Goal: Task Accomplishment & Management: Manage account settings

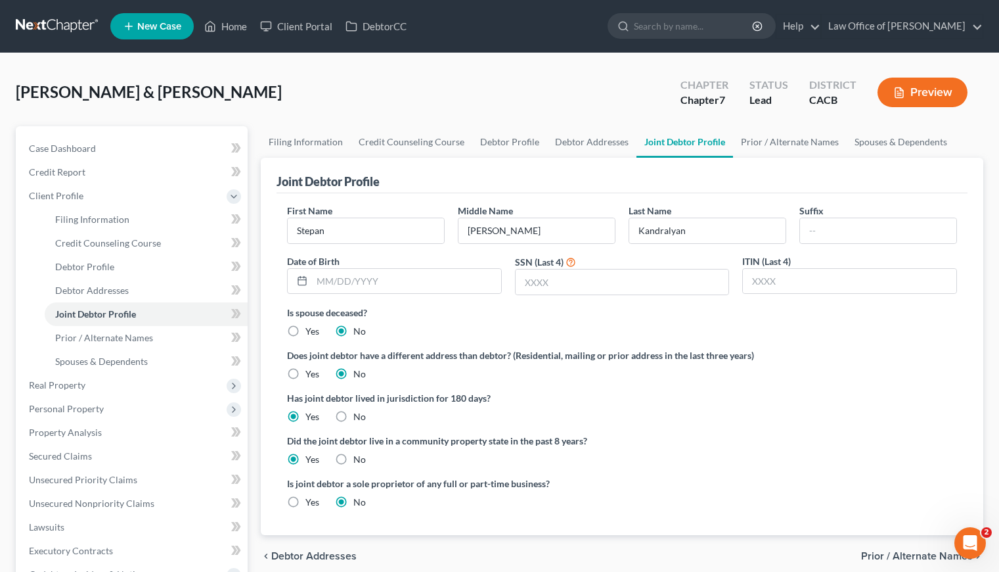
click at [75, 22] on link at bounding box center [58, 26] width 84 height 24
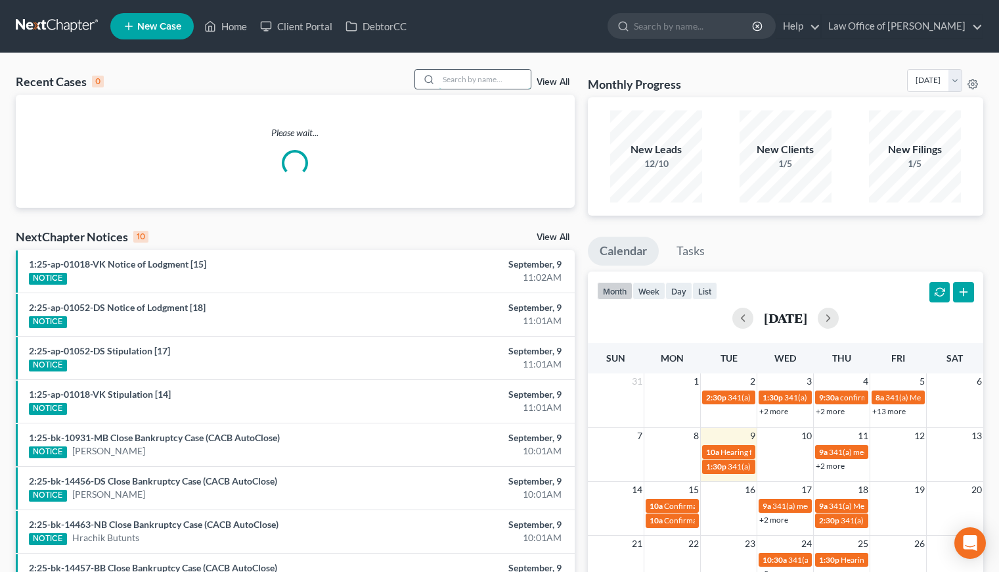
click at [454, 79] on input "search" at bounding box center [485, 79] width 92 height 19
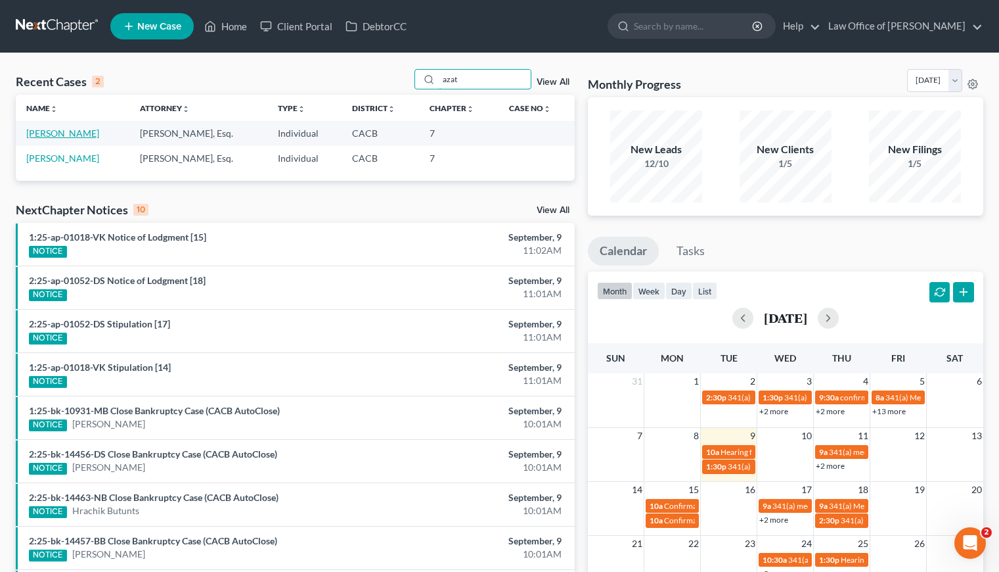
type input "azat"
click at [53, 138] on link "Stepanyan, Azat" at bounding box center [62, 132] width 73 height 11
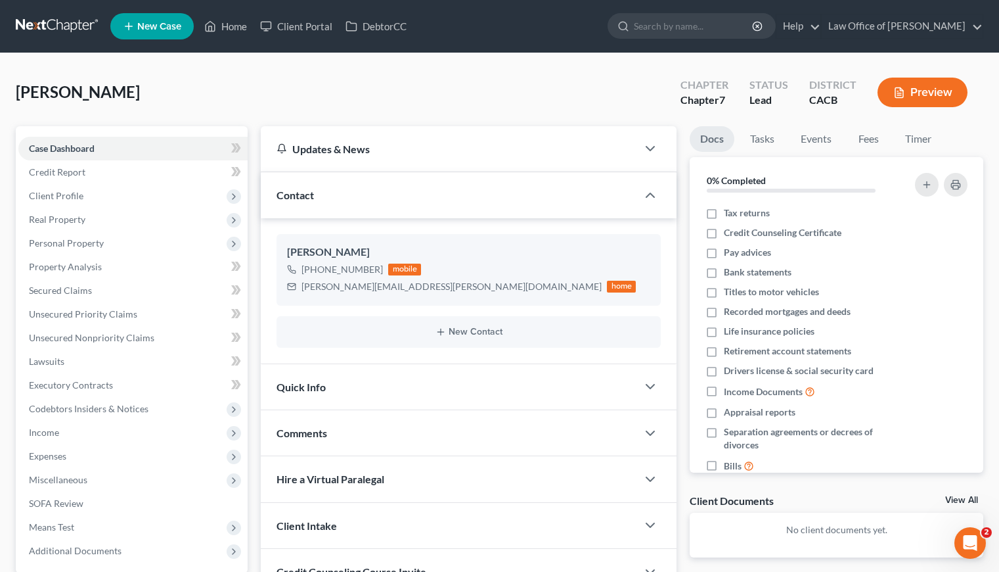
click at [325, 81] on div "Stepanyan, Azat Upgraded Chapter Chapter 7 Status Lead District CACB Preview" at bounding box center [500, 97] width 968 height 57
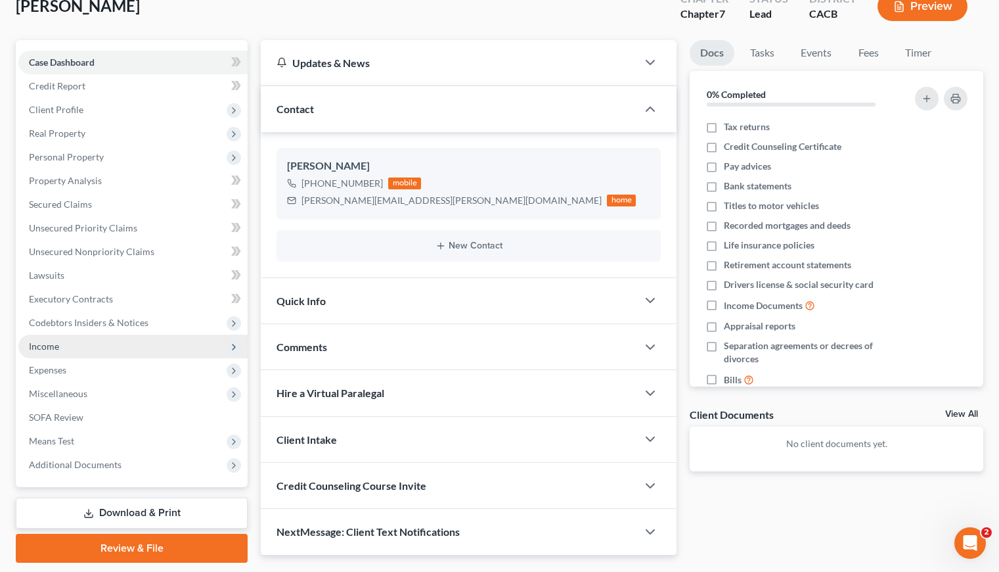
scroll to position [125, 0]
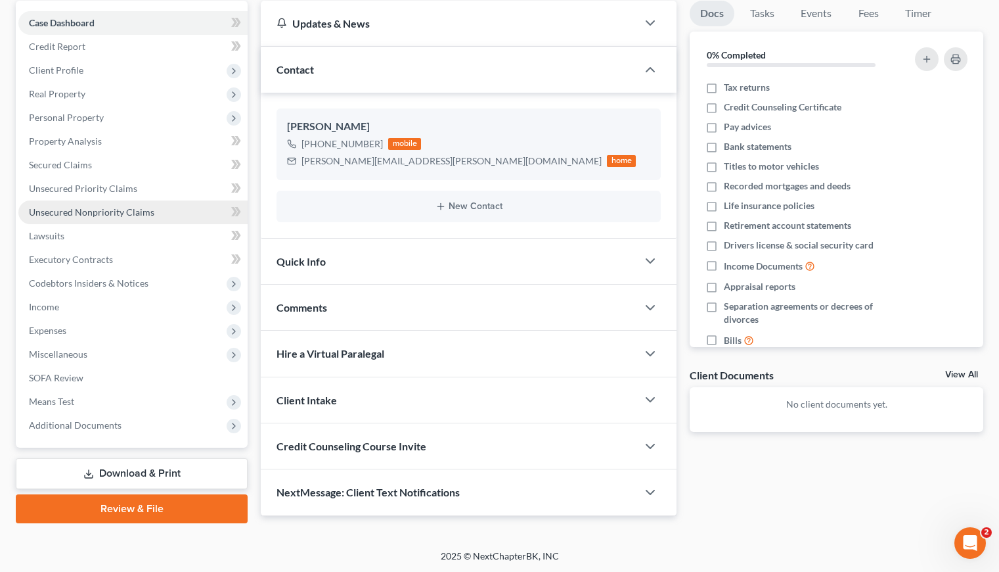
click at [131, 219] on link "Unsecured Nonpriority Claims" at bounding box center [132, 212] width 229 height 24
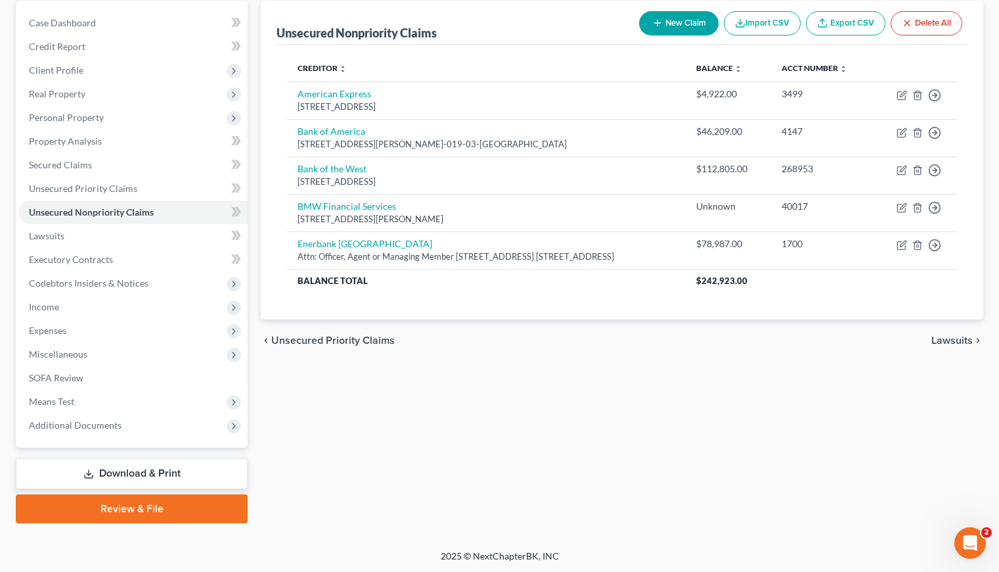
click at [147, 472] on link "Download & Print" at bounding box center [132, 473] width 232 height 31
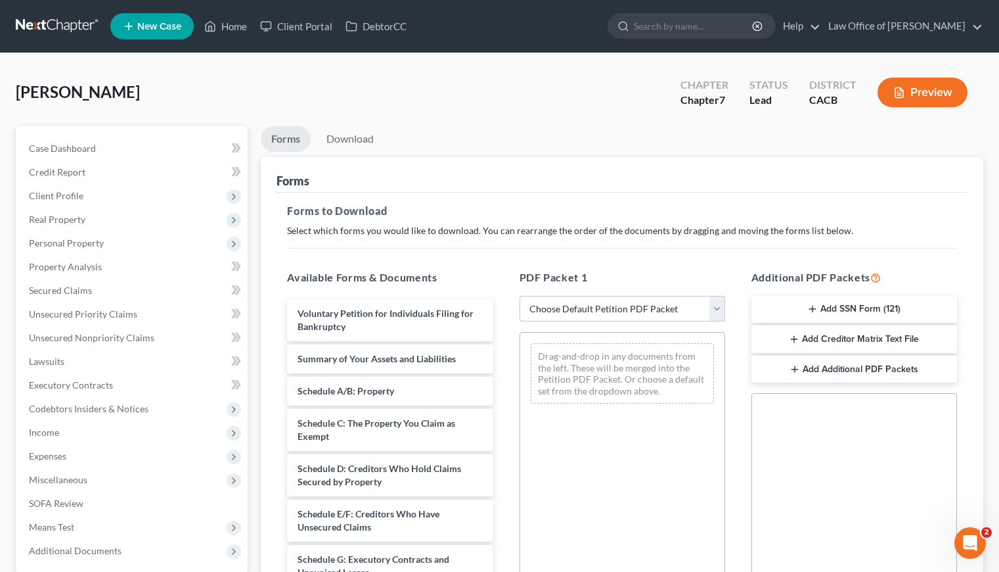
click at [573, 311] on select "Choose Default Petition PDF Packet Complete Bankruptcy Petition (all forms and …" at bounding box center [623, 309] width 206 height 26
select select "6"
click at [520, 296] on select "Choose Default Petition PDF Packet Complete Bankruptcy Petition (all forms and …" at bounding box center [623, 309] width 206 height 26
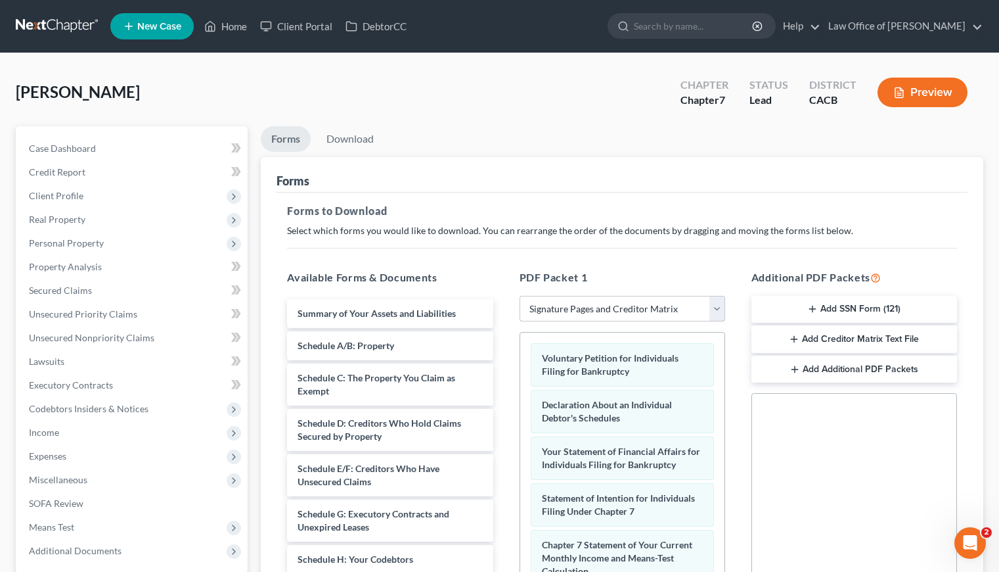
scroll to position [239, 0]
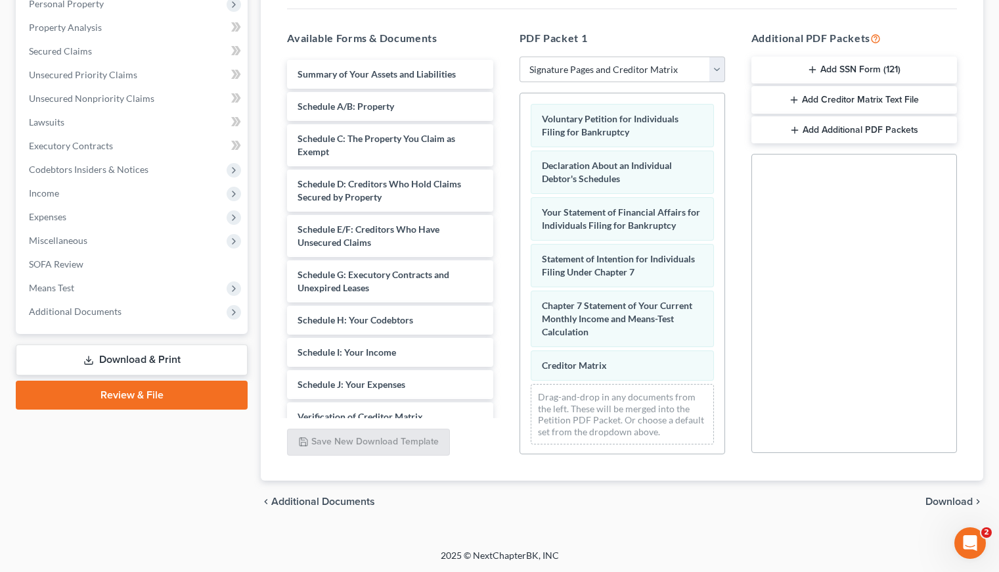
click at [943, 501] on span "Download" at bounding box center [949, 501] width 47 height 11
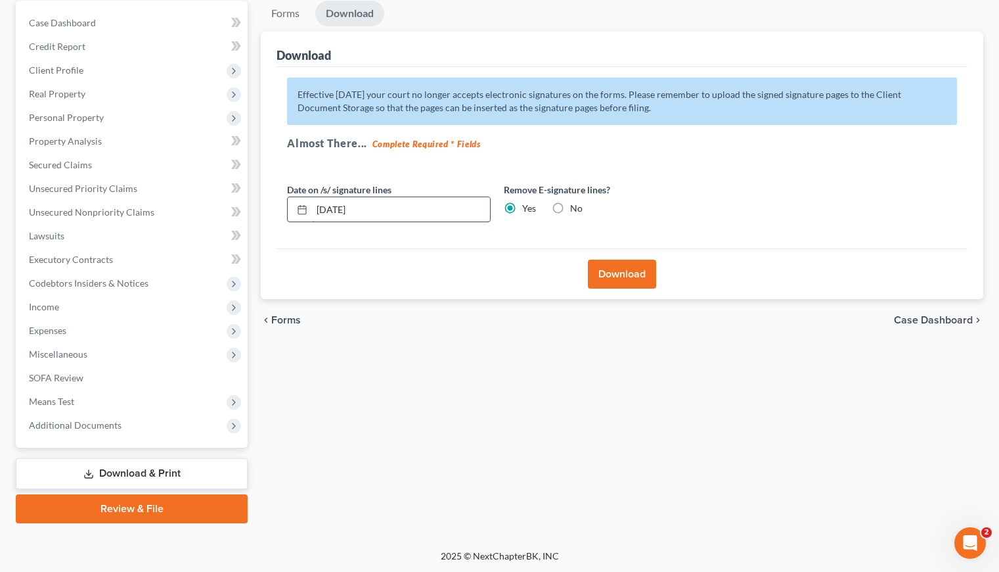
drag, startPoint x: 378, startPoint y: 202, endPoint x: 330, endPoint y: 209, distance: 48.5
click at [330, 209] on input "09/09/2025" at bounding box center [401, 209] width 178 height 25
type input "09/11/2025"
click at [629, 273] on button "Download" at bounding box center [622, 274] width 68 height 29
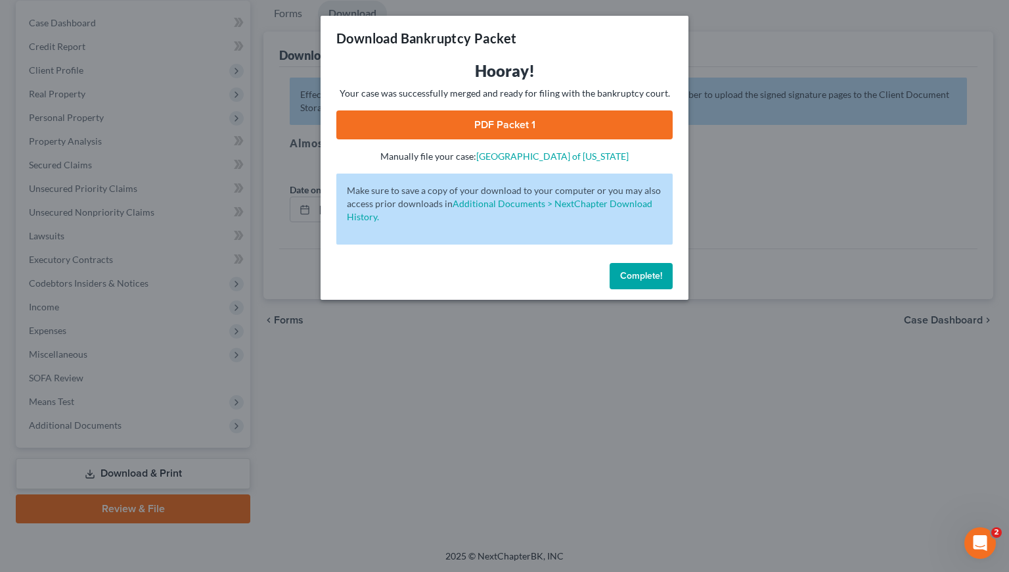
click at [525, 131] on link "PDF Packet 1" at bounding box center [504, 124] width 336 height 29
click at [637, 283] on button "Complete!" at bounding box center [641, 276] width 63 height 26
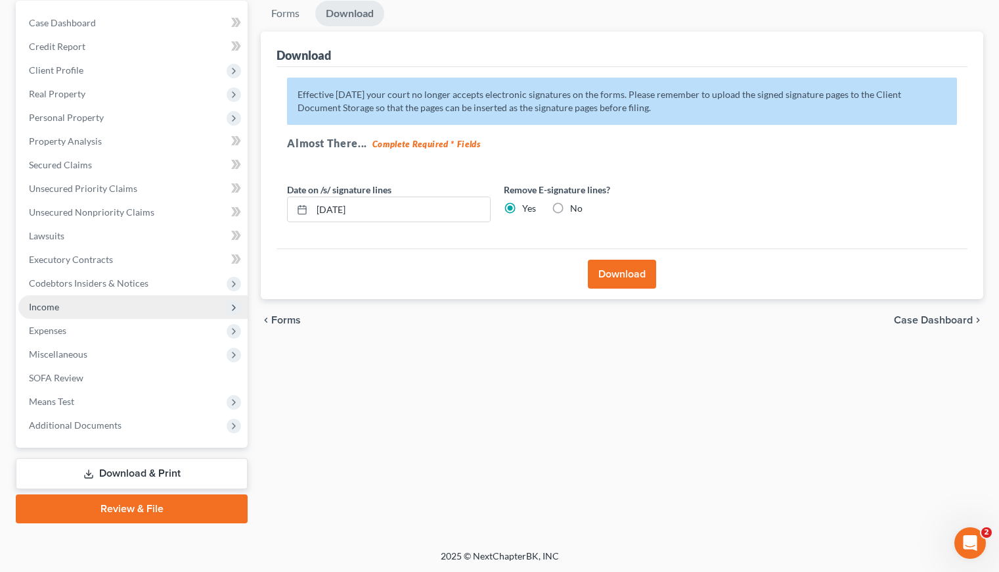
click at [38, 311] on span "Income" at bounding box center [44, 306] width 30 height 11
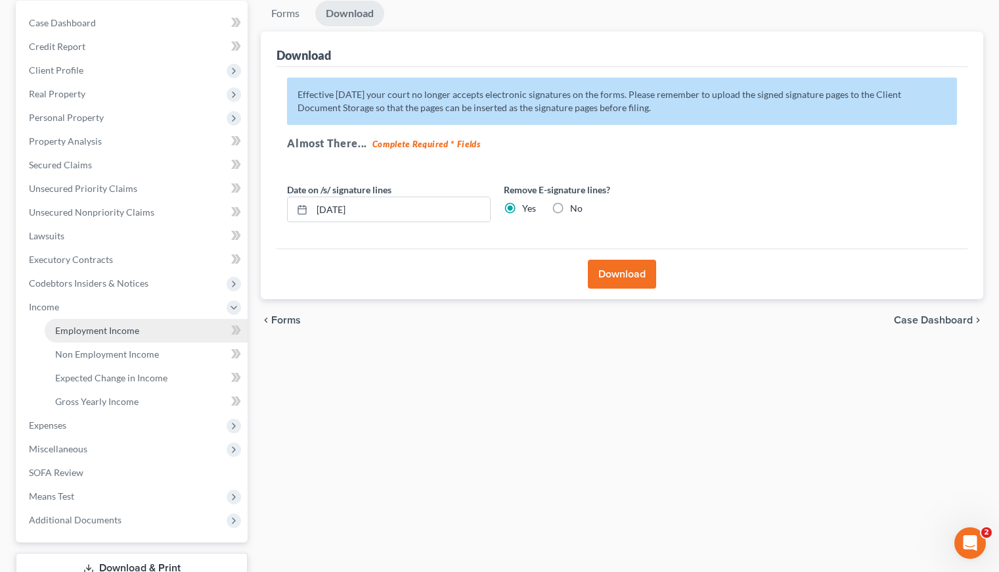
click at [99, 329] on span "Employment Income" at bounding box center [97, 330] width 84 height 11
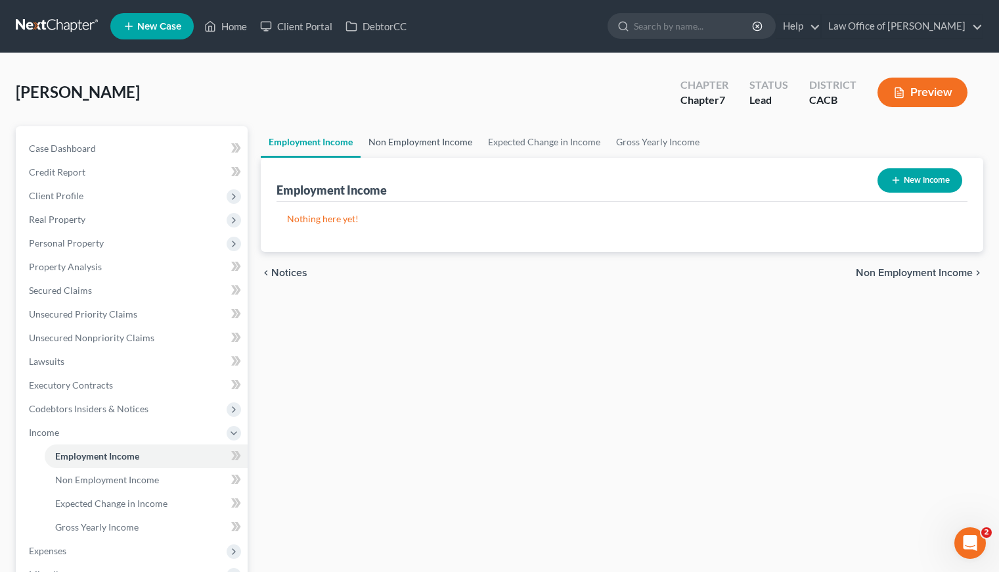
click at [439, 144] on link "Non Employment Income" at bounding box center [421, 142] width 120 height 32
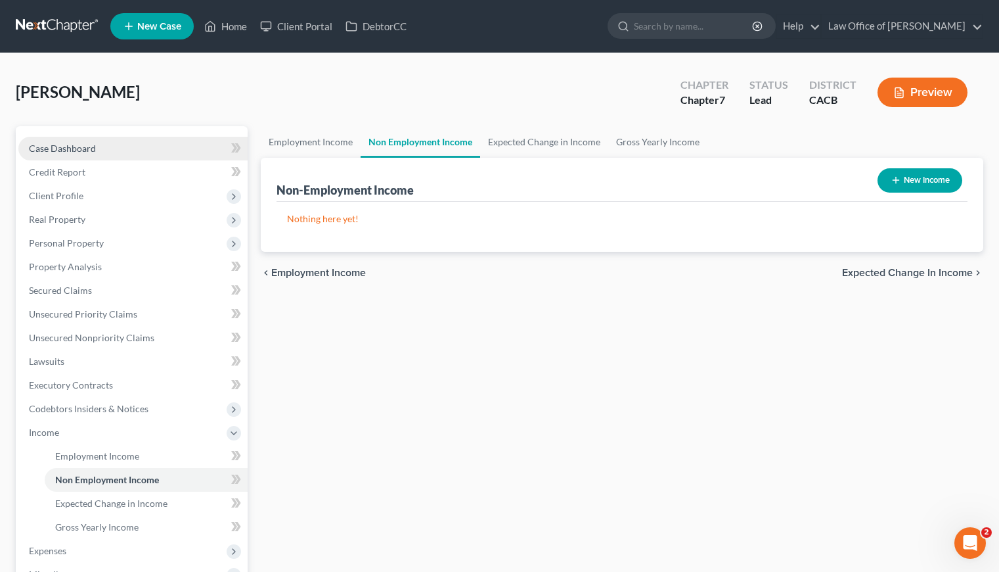
click at [45, 152] on span "Case Dashboard" at bounding box center [62, 148] width 67 height 11
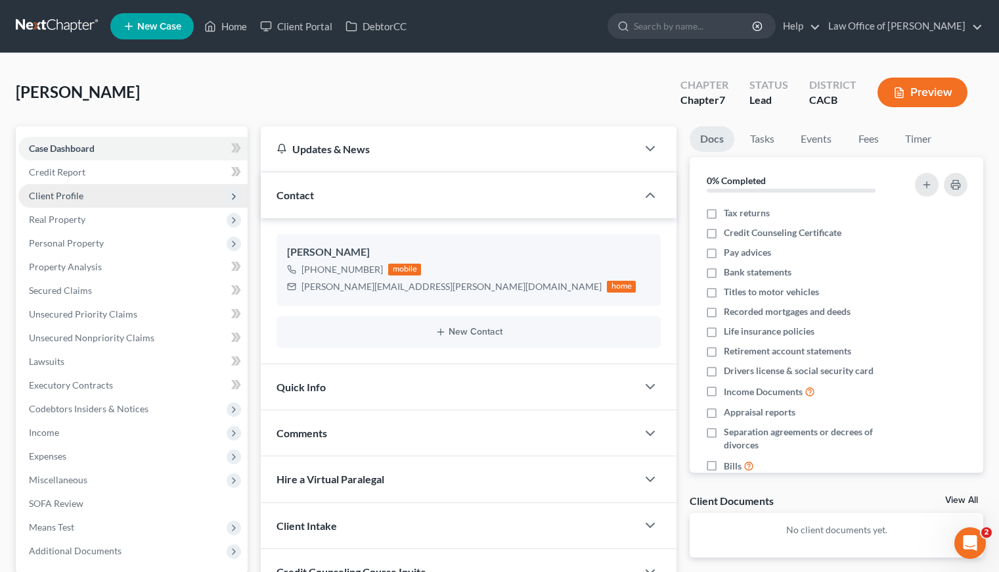
click at [59, 191] on span "Client Profile" at bounding box center [56, 195] width 55 height 11
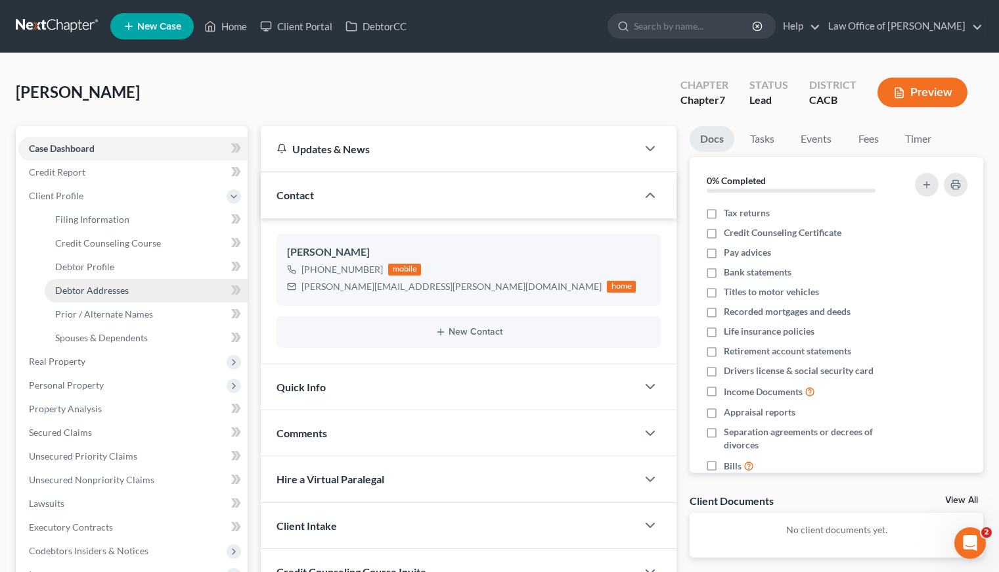
click at [106, 286] on span "Debtor Addresses" at bounding box center [92, 289] width 74 height 11
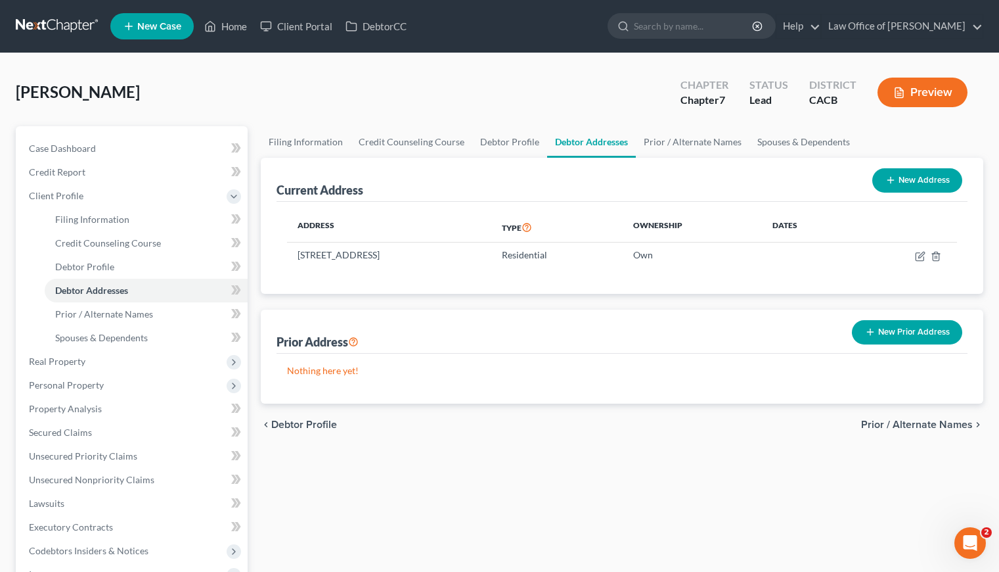
click at [74, 24] on link at bounding box center [58, 26] width 84 height 24
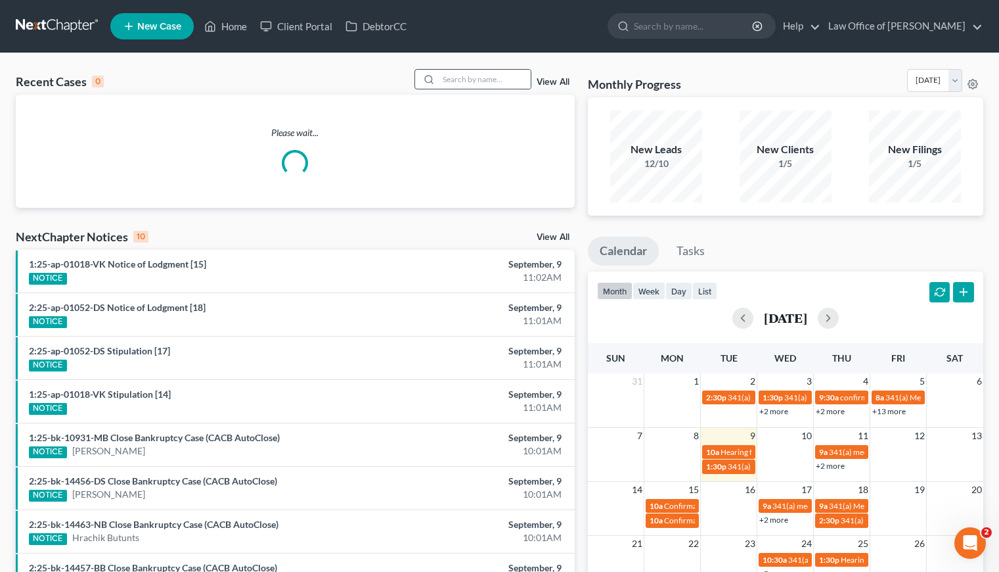
click at [459, 69] on div at bounding box center [473, 79] width 117 height 20
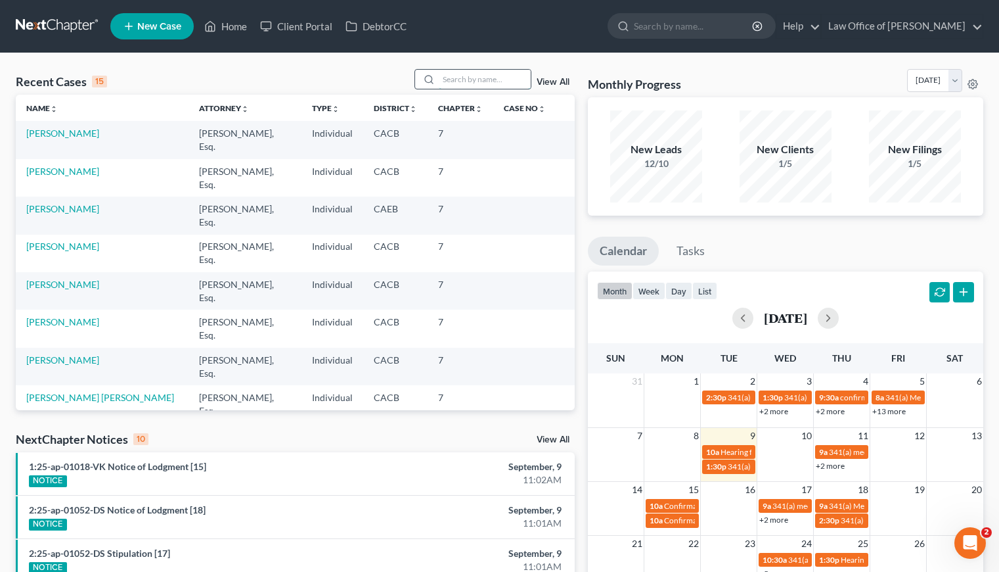
click at [462, 75] on input "search" at bounding box center [485, 79] width 92 height 19
type input "geo"
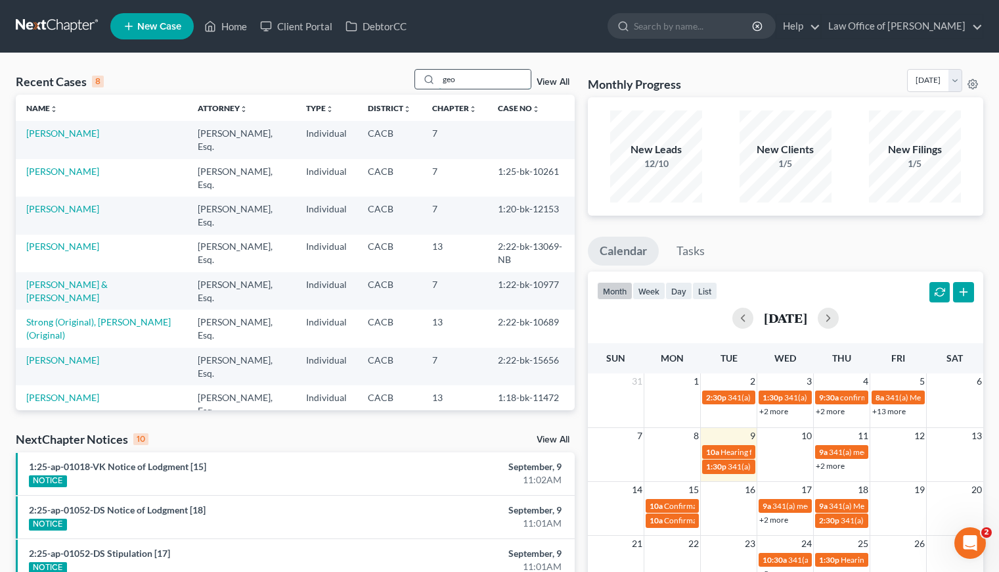
drag, startPoint x: 471, startPoint y: 84, endPoint x: 444, endPoint y: 83, distance: 26.9
click at [444, 83] on input "geo" at bounding box center [485, 79] width 92 height 19
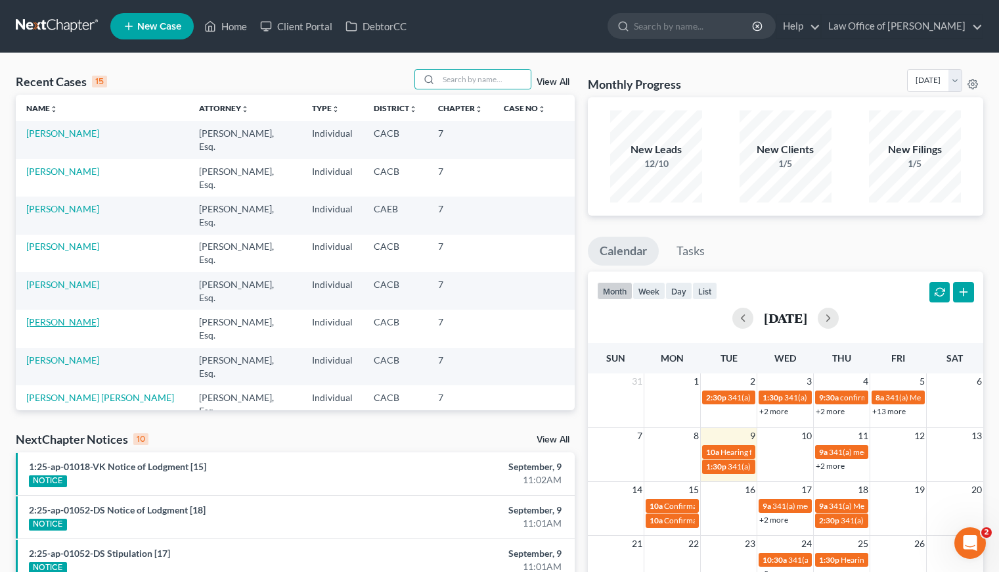
click at [73, 316] on link "Stepanyan, Azat" at bounding box center [62, 321] width 73 height 11
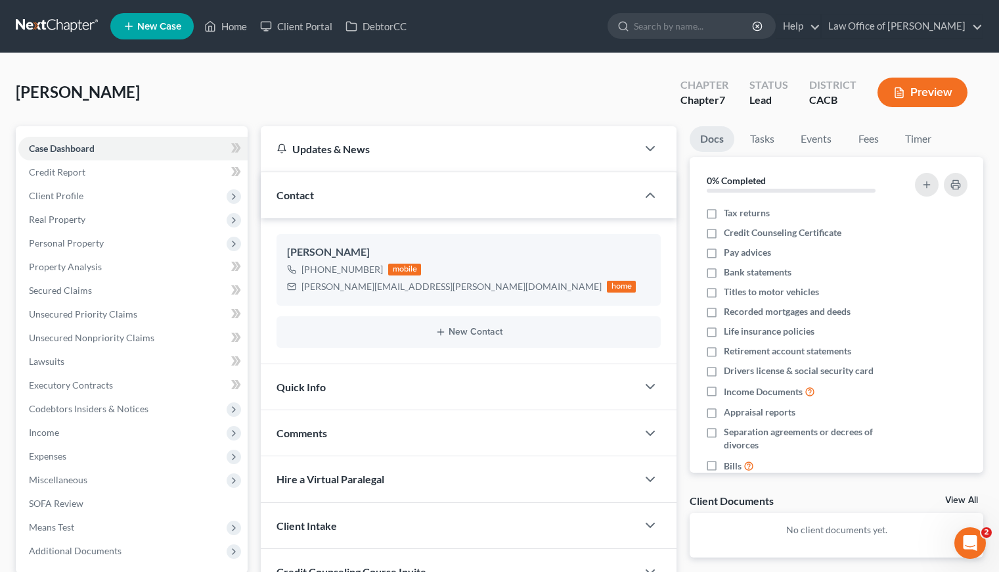
click at [56, 23] on link at bounding box center [58, 26] width 84 height 24
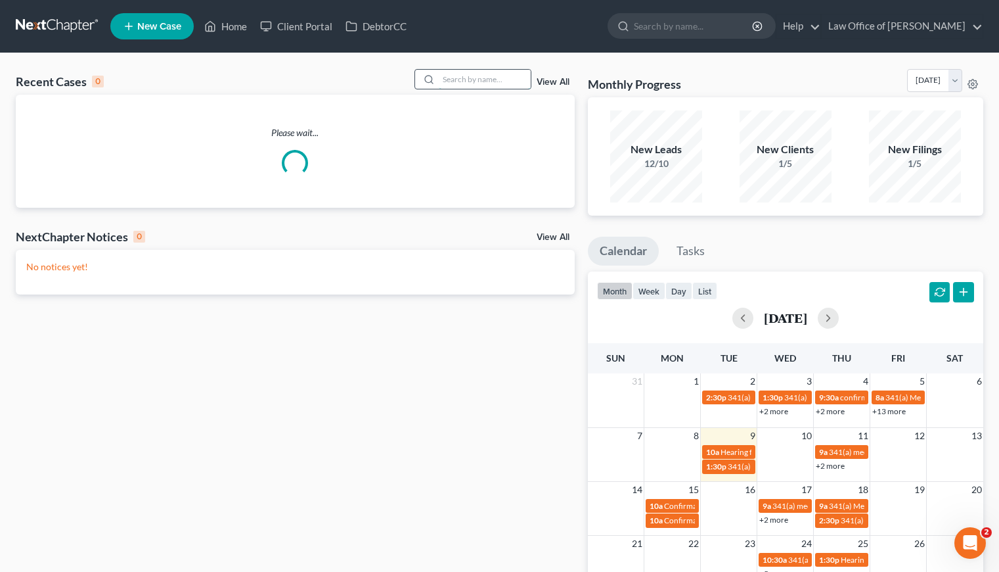
click at [495, 77] on input "search" at bounding box center [485, 79] width 92 height 19
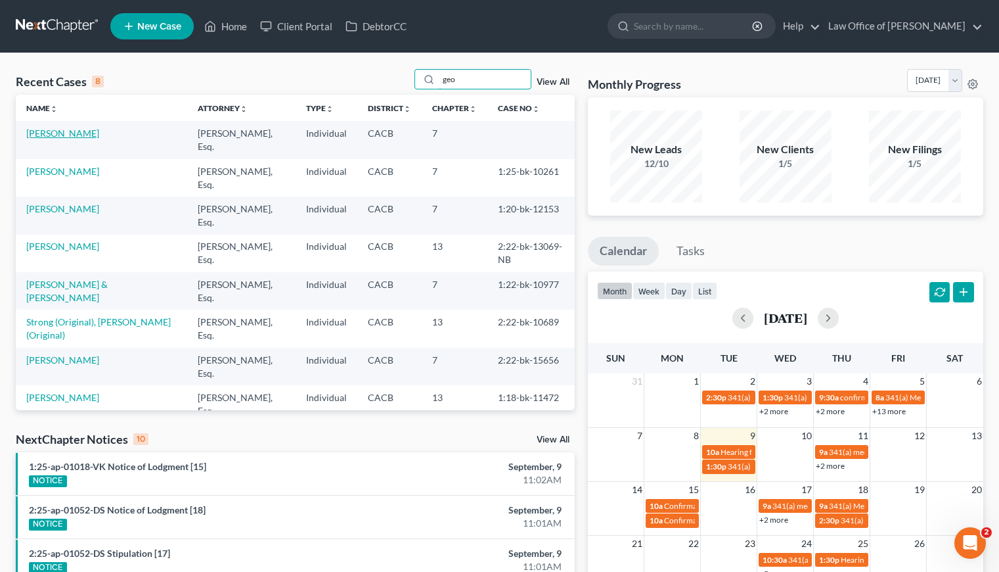
type input "geo"
click at [83, 128] on link "Gonzalez, Georgina" at bounding box center [62, 132] width 73 height 11
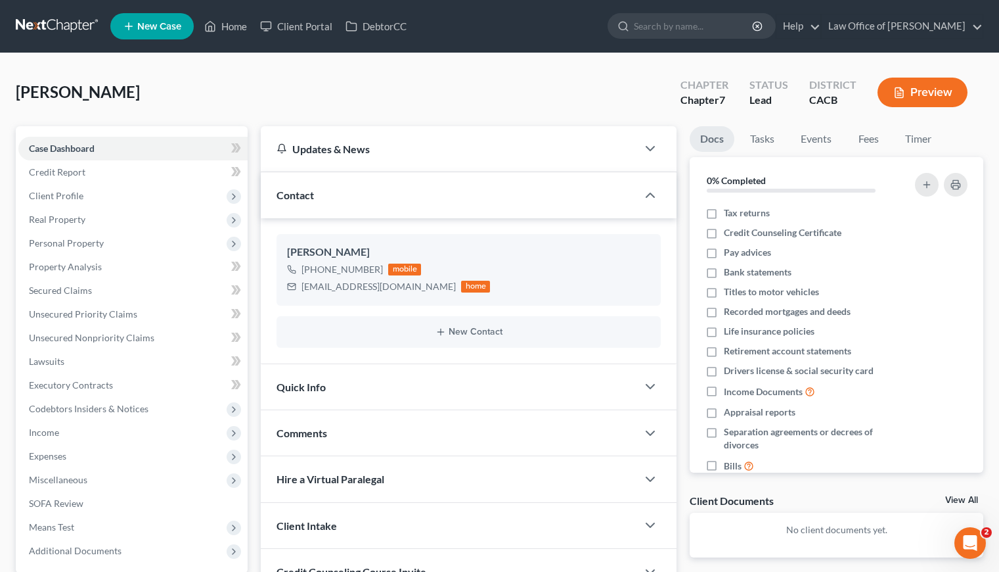
scroll to position [125, 0]
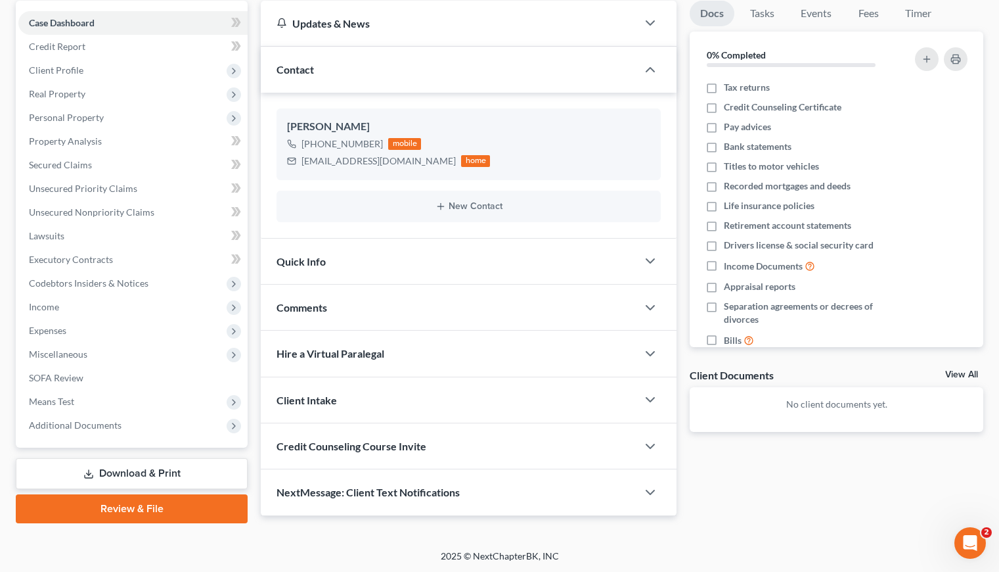
drag, startPoint x: 145, startPoint y: 475, endPoint x: 157, endPoint y: 474, distance: 11.8
click at [145, 475] on link "Download & Print" at bounding box center [132, 473] width 232 height 31
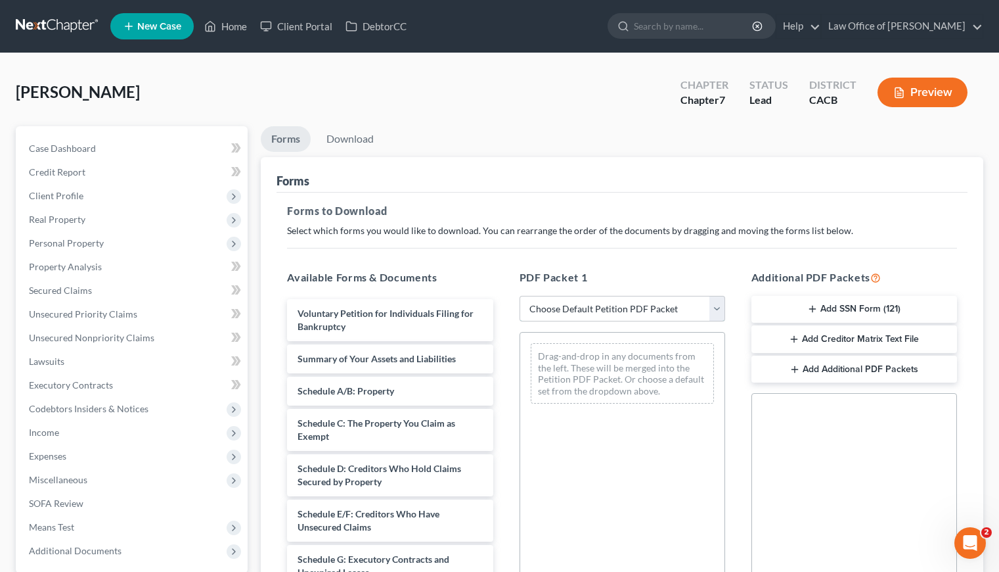
click at [603, 320] on select "Choose Default Petition PDF Packet Complete Bankruptcy Petition (all forms and …" at bounding box center [623, 309] width 206 height 26
select select "6"
click at [520, 296] on select "Choose Default Petition PDF Packet Complete Bankruptcy Petition (all forms and …" at bounding box center [623, 309] width 206 height 26
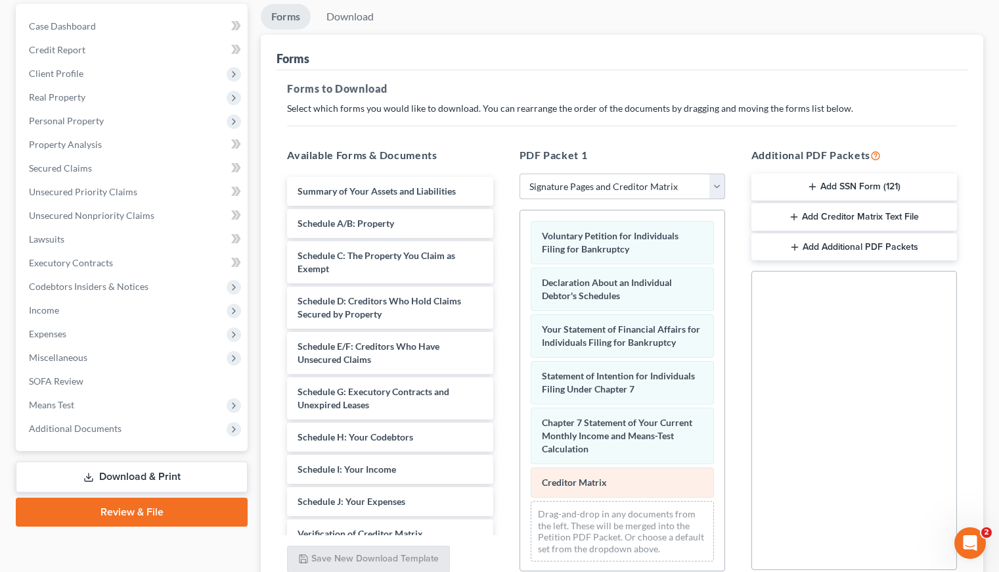
scroll to position [148, 0]
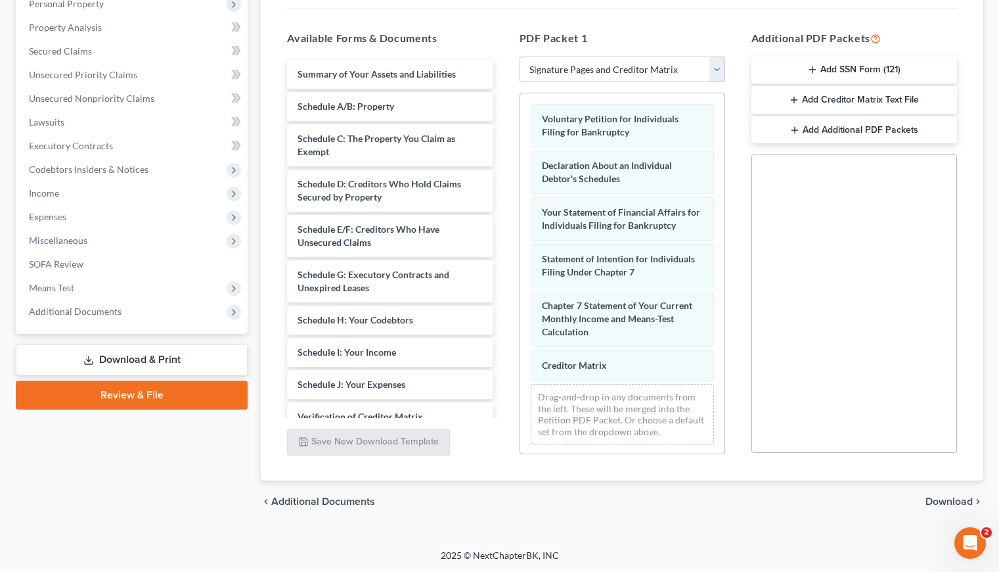
click at [935, 499] on span "Download" at bounding box center [949, 501] width 47 height 11
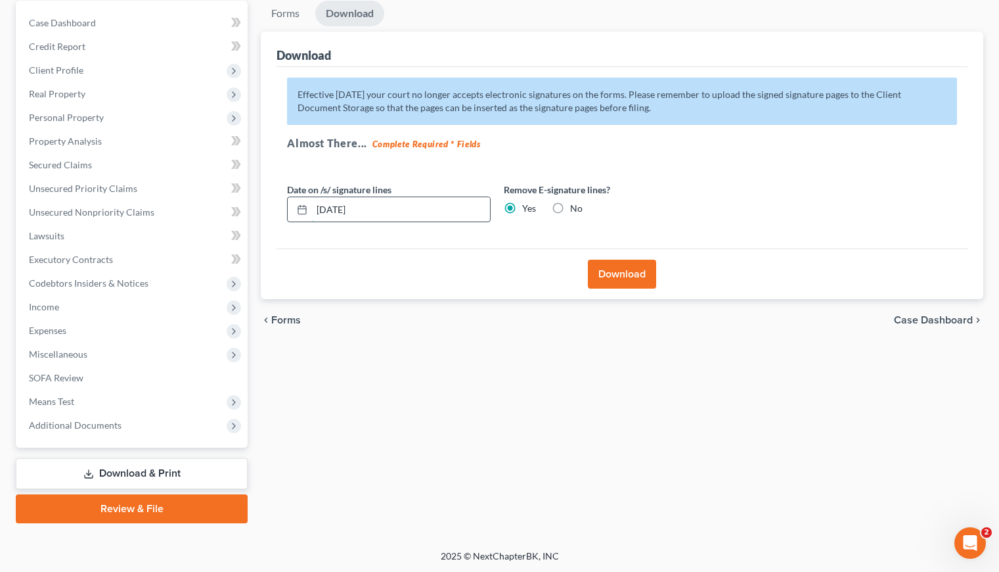
drag, startPoint x: 378, startPoint y: 207, endPoint x: 332, endPoint y: 208, distance: 46.0
click at [332, 208] on input "09/09/2025" at bounding box center [401, 209] width 178 height 25
type input "09/16/2025"
click at [408, 299] on div "chevron_left Forms Case Dashboard chevron_right" at bounding box center [622, 320] width 723 height 42
click at [624, 274] on button "Download" at bounding box center [622, 274] width 68 height 29
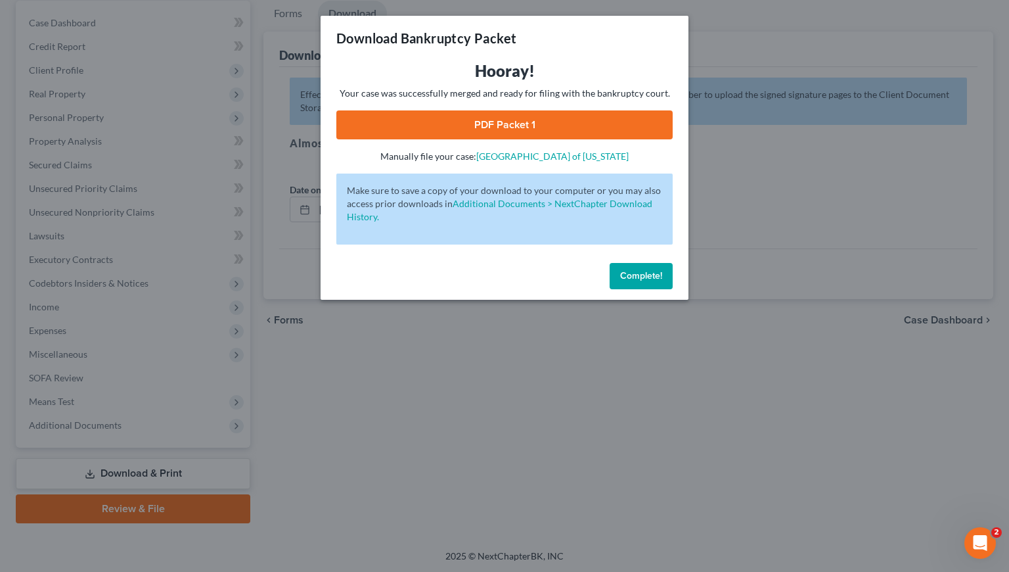
click at [499, 127] on link "PDF Packet 1" at bounding box center [504, 124] width 336 height 29
click at [637, 274] on span "Complete!" at bounding box center [641, 275] width 42 height 11
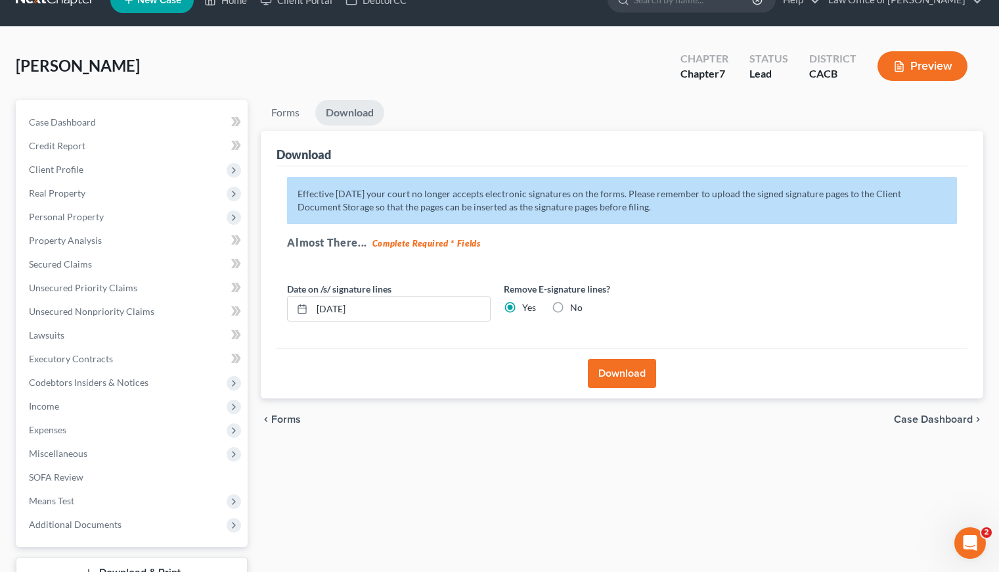
scroll to position [0, 0]
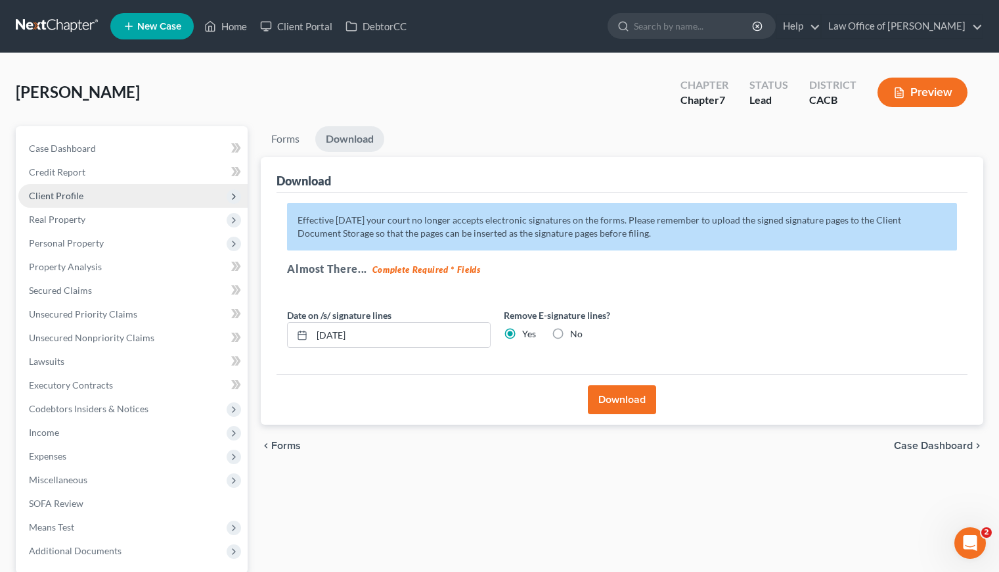
click at [66, 196] on span "Client Profile" at bounding box center [56, 195] width 55 height 11
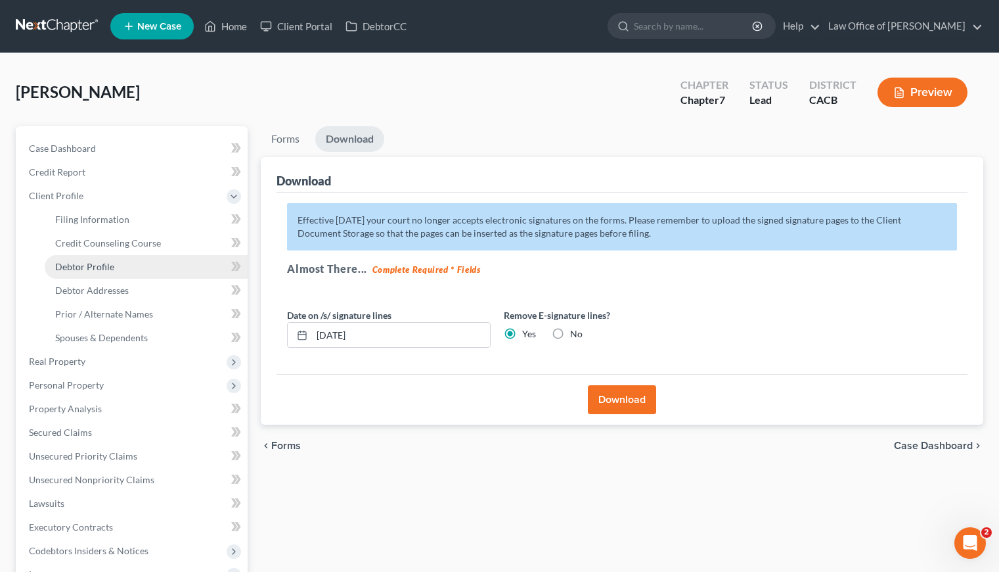
click at [102, 261] on span "Debtor Profile" at bounding box center [84, 266] width 59 height 11
select select "0"
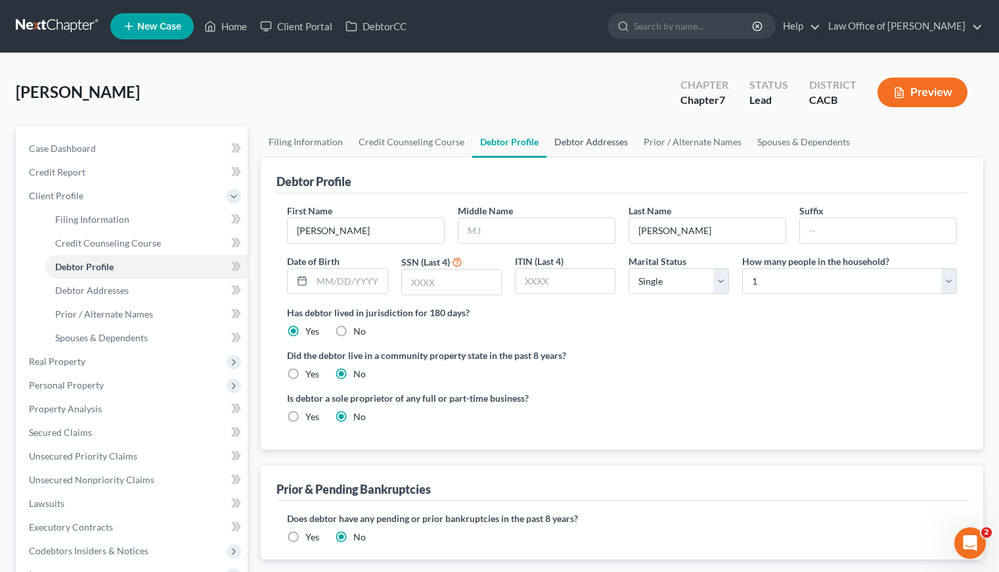
click at [591, 141] on link "Debtor Addresses" at bounding box center [591, 142] width 89 height 32
select select "0"
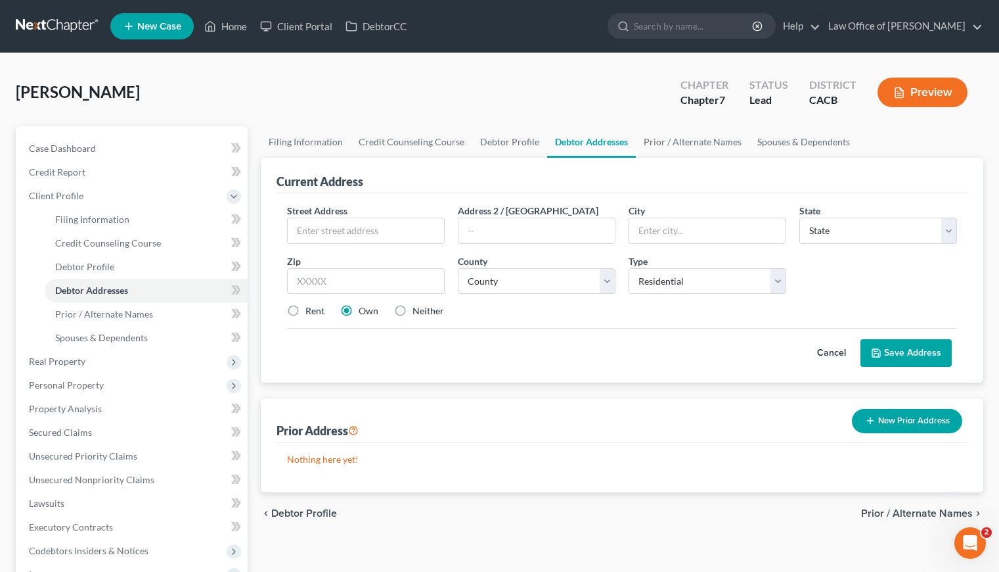
click at [60, 18] on link at bounding box center [58, 26] width 84 height 24
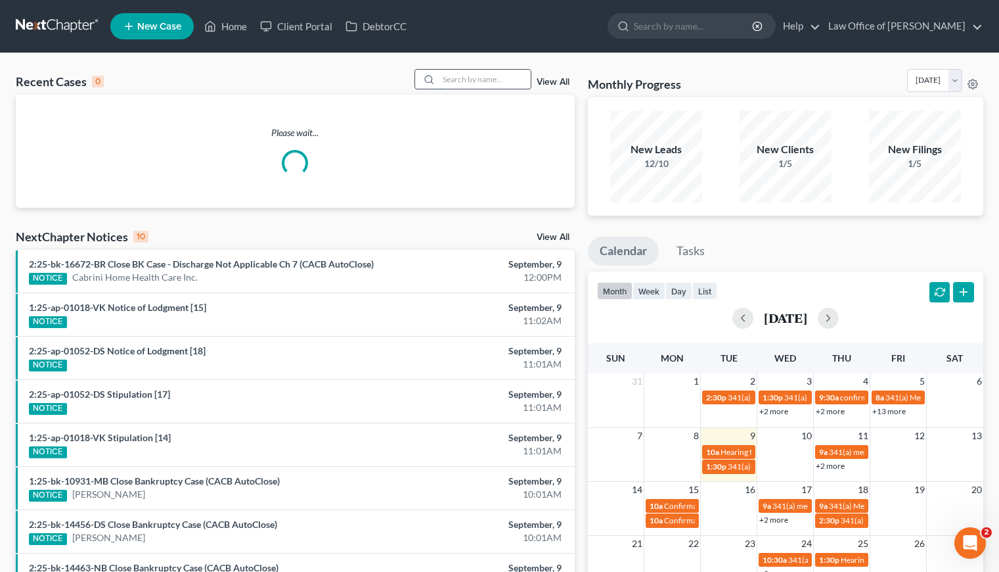
click at [476, 79] on input "search" at bounding box center [485, 79] width 92 height 19
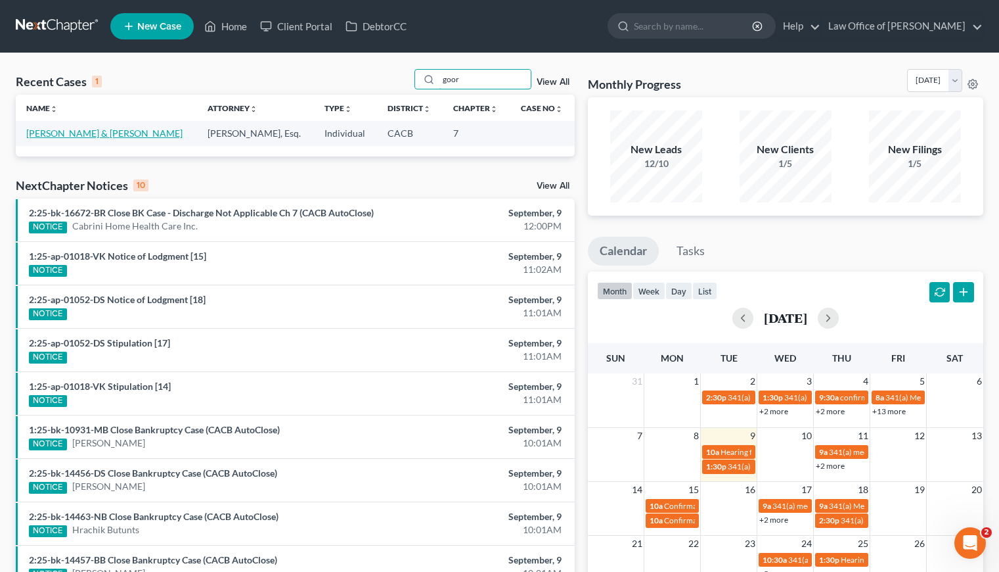
type input "goor"
click at [106, 133] on link "[PERSON_NAME] & [PERSON_NAME]" at bounding box center [104, 132] width 156 height 11
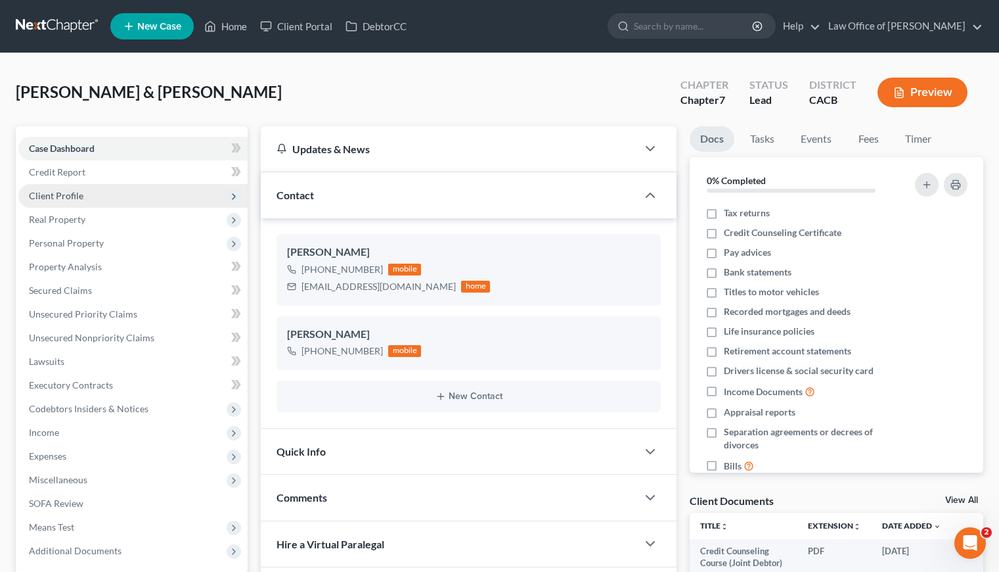
click at [57, 193] on span "Client Profile" at bounding box center [56, 195] width 55 height 11
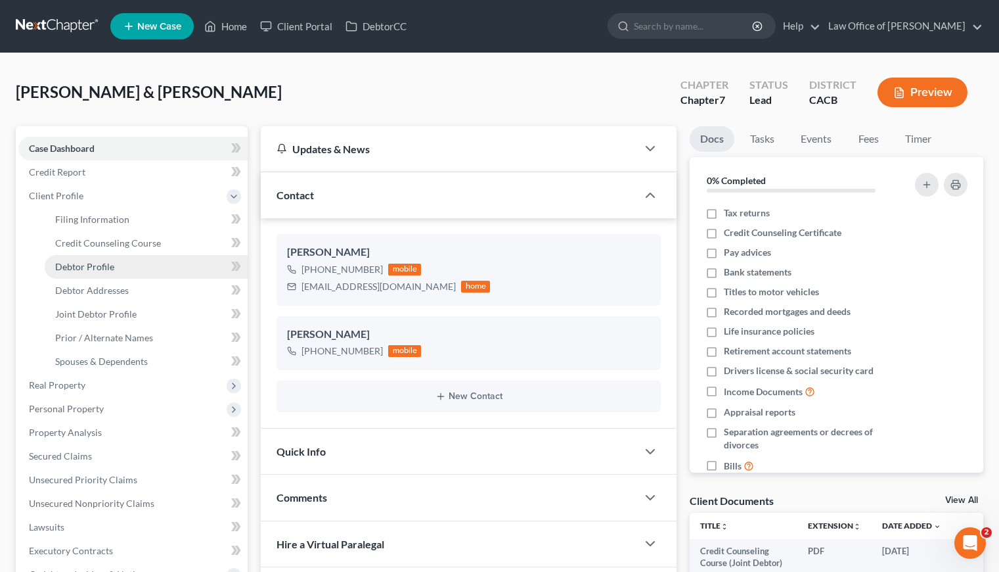
click at [106, 263] on span "Debtor Profile" at bounding box center [84, 266] width 59 height 11
select select "1"
select select "3"
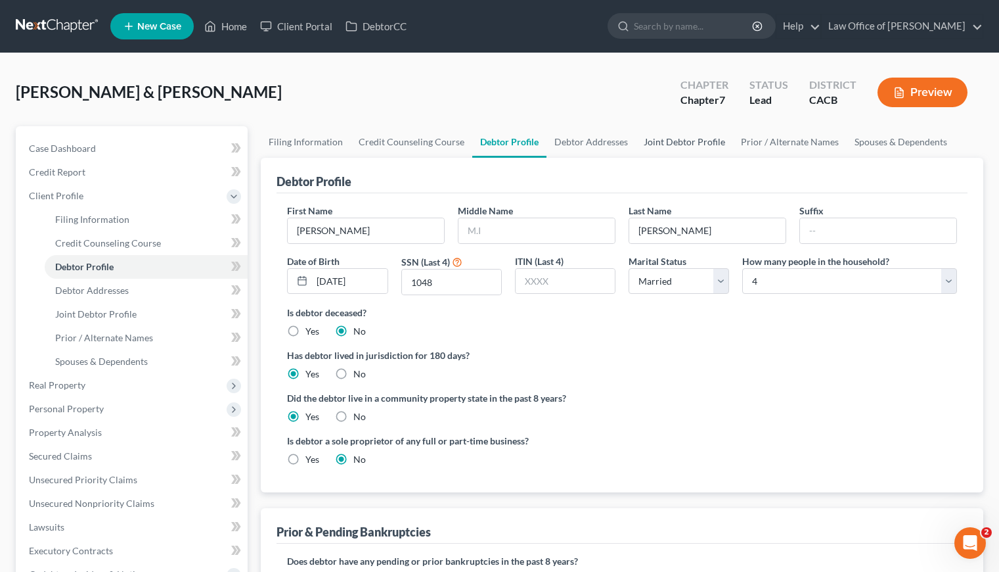
click at [685, 136] on link "Joint Debtor Profile" at bounding box center [684, 142] width 97 height 32
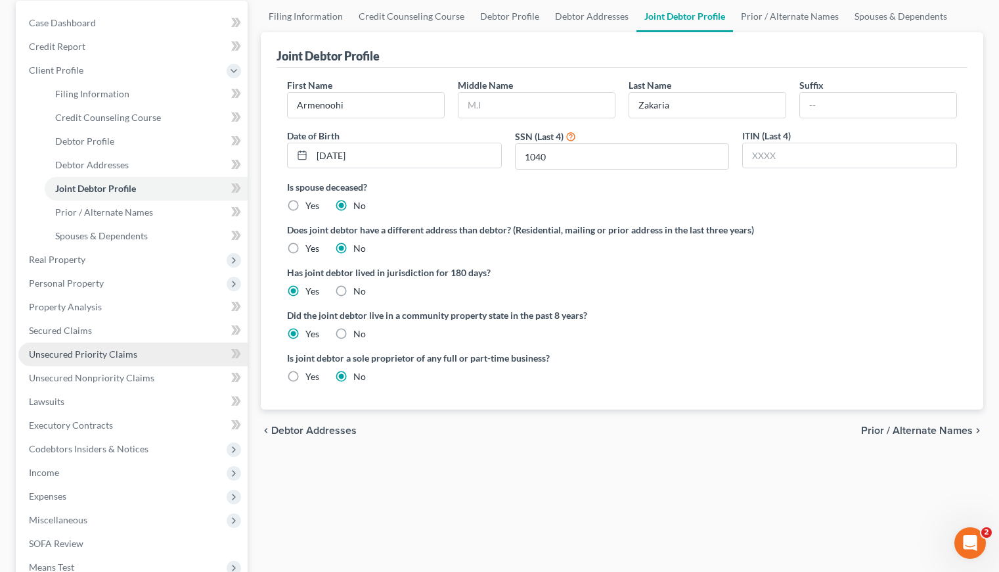
scroll to position [291, 0]
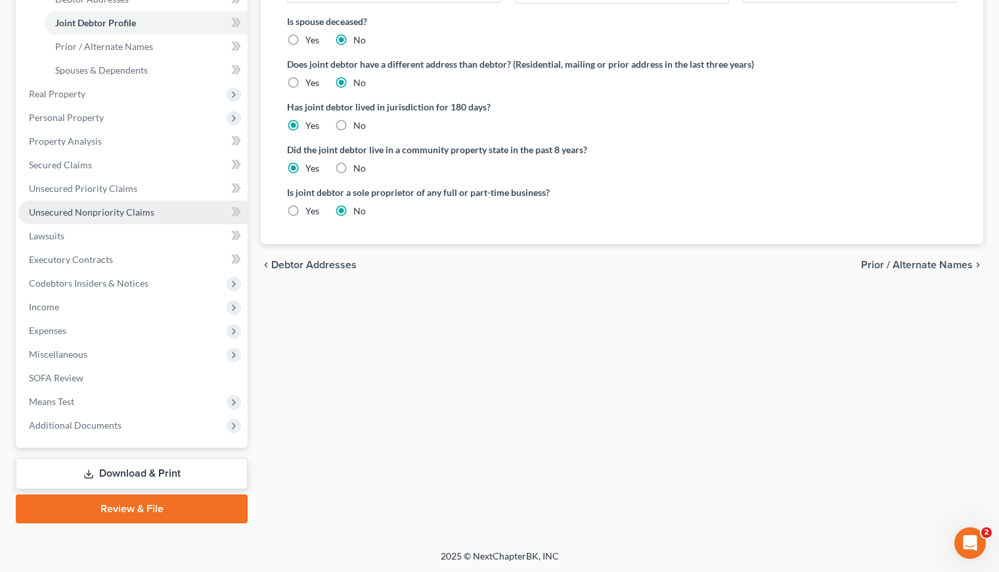
click at [113, 210] on span "Unsecured Nonpriority Claims" at bounding box center [91, 211] width 125 height 11
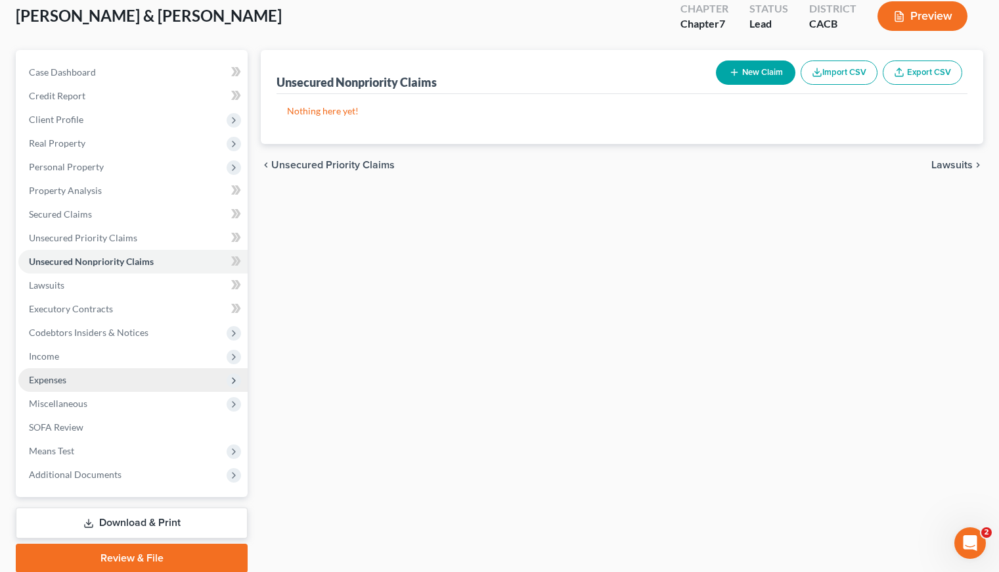
scroll to position [125, 0]
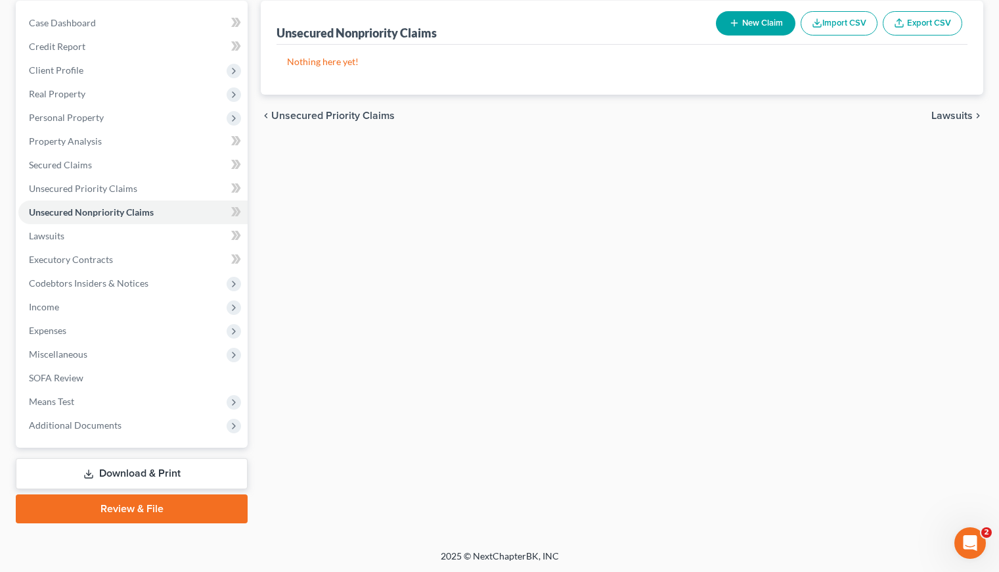
click at [178, 470] on link "Download & Print" at bounding box center [132, 473] width 232 height 31
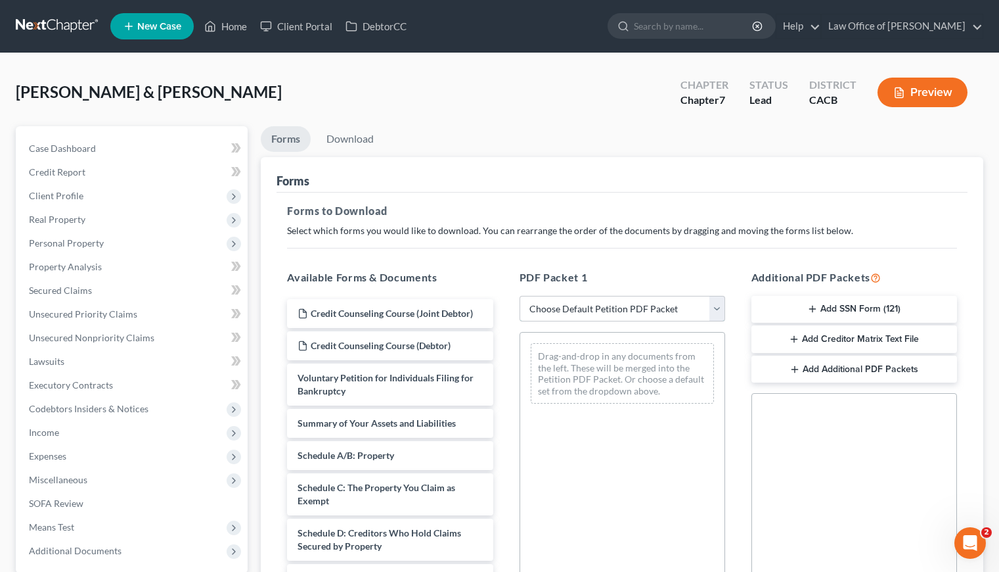
click at [622, 311] on select "Choose Default Petition PDF Packet Complete Bankruptcy Petition (all forms and …" at bounding box center [623, 309] width 206 height 26
select select "6"
click at [520, 296] on select "Choose Default Petition PDF Packet Complete Bankruptcy Petition (all forms and …" at bounding box center [623, 309] width 206 height 26
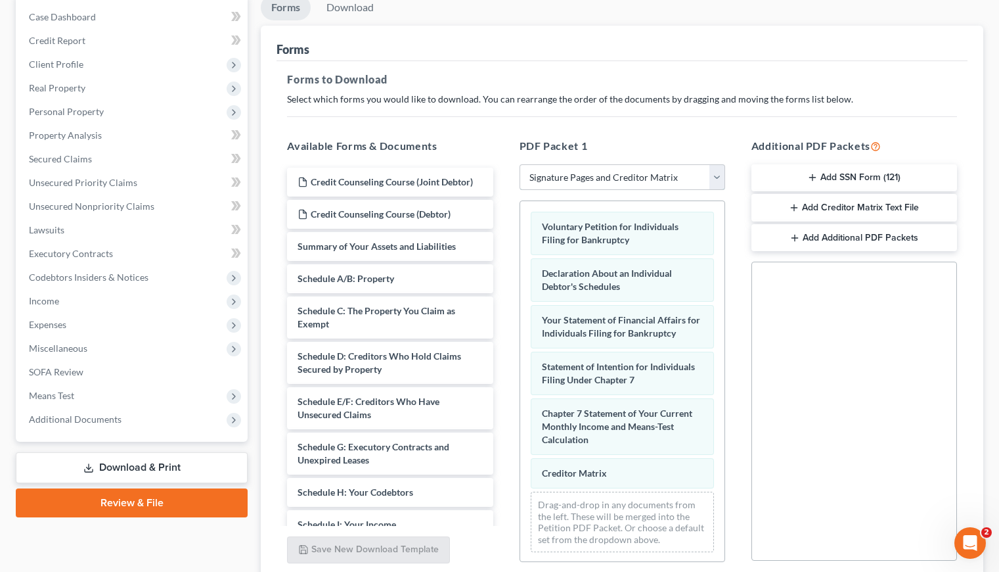
scroll to position [239, 0]
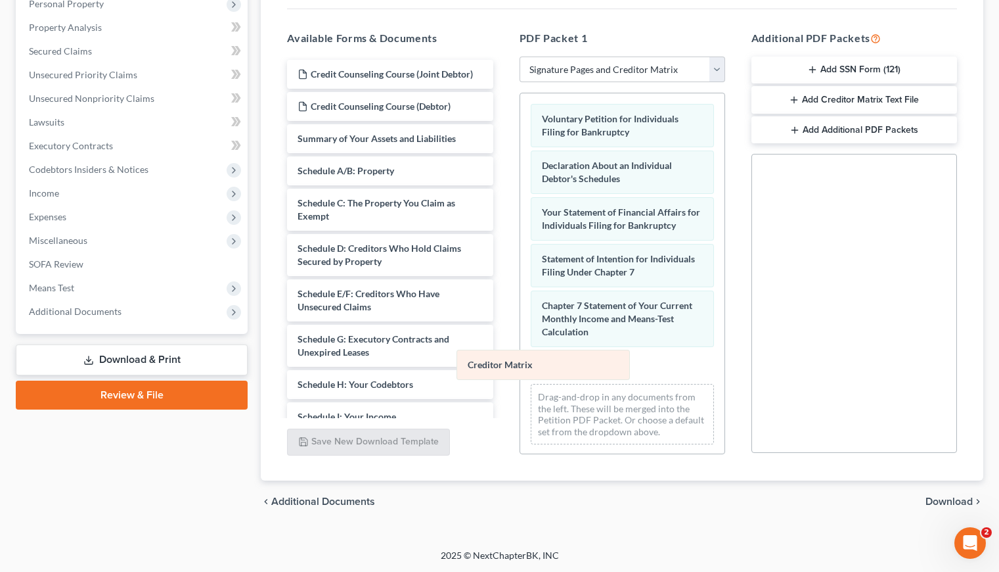
drag, startPoint x: 579, startPoint y: 365, endPoint x: 386, endPoint y: 358, distance: 192.6
click at [520, 358] on div "Creditor Matrix Voluntary Petition for Individuals Filing for Bankruptcy Declar…" at bounding box center [622, 273] width 204 height 361
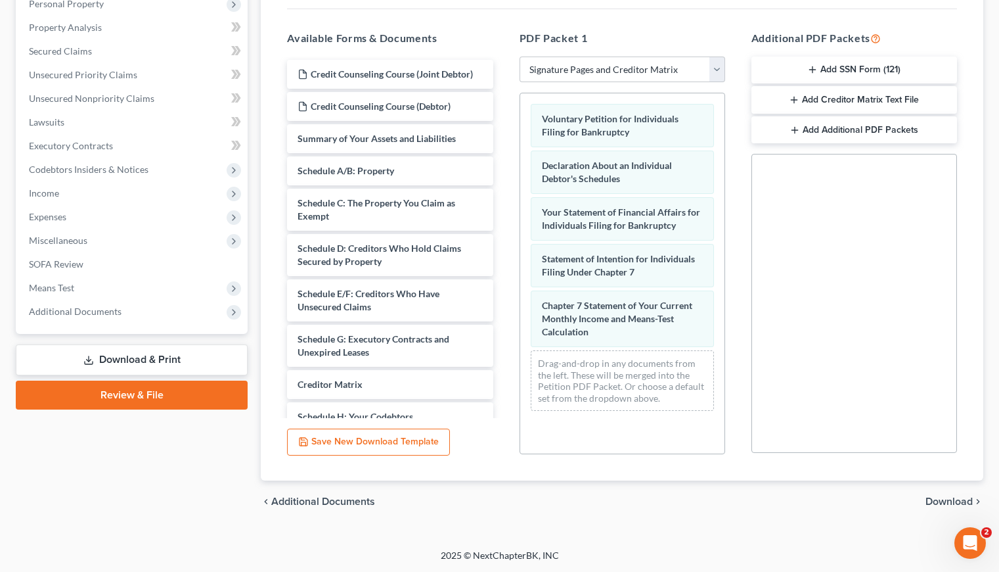
click at [937, 503] on span "Download" at bounding box center [949, 501] width 47 height 11
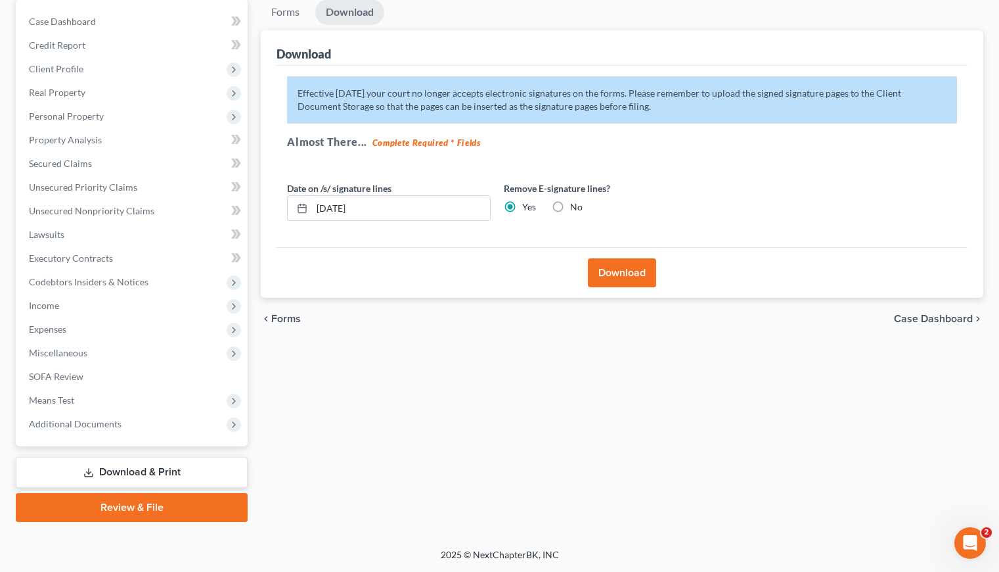
scroll to position [125, 0]
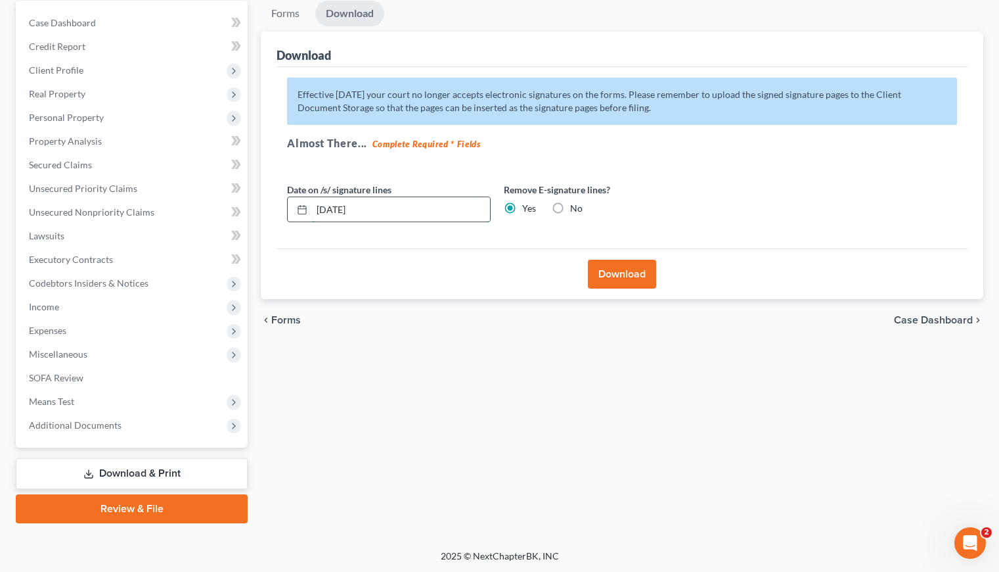
drag, startPoint x: 379, startPoint y: 204, endPoint x: 332, endPoint y: 209, distance: 47.5
click at [332, 209] on input "09/09/2025" at bounding box center [401, 209] width 178 height 25
type input "09/11/2025"
click at [639, 280] on button "Download" at bounding box center [622, 274] width 68 height 29
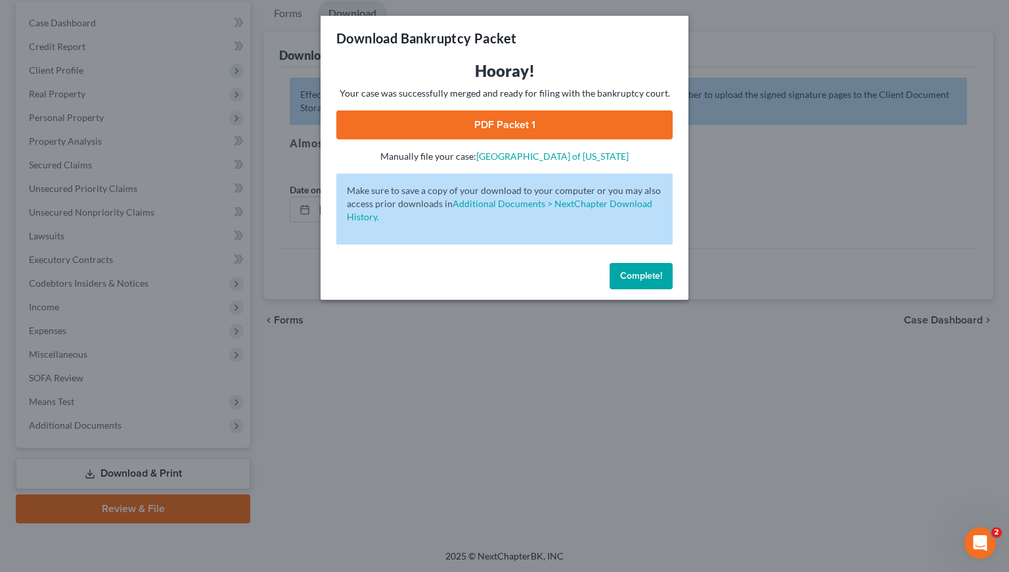
click at [509, 120] on link "PDF Packet 1" at bounding box center [504, 124] width 336 height 29
click at [640, 283] on button "Complete!" at bounding box center [641, 276] width 63 height 26
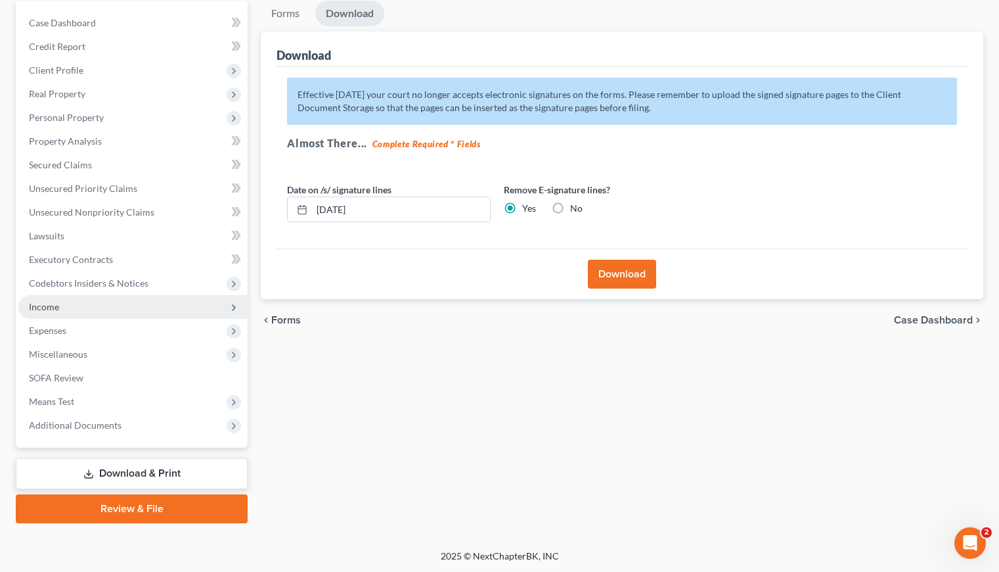
click at [43, 312] on span "Income" at bounding box center [132, 307] width 229 height 24
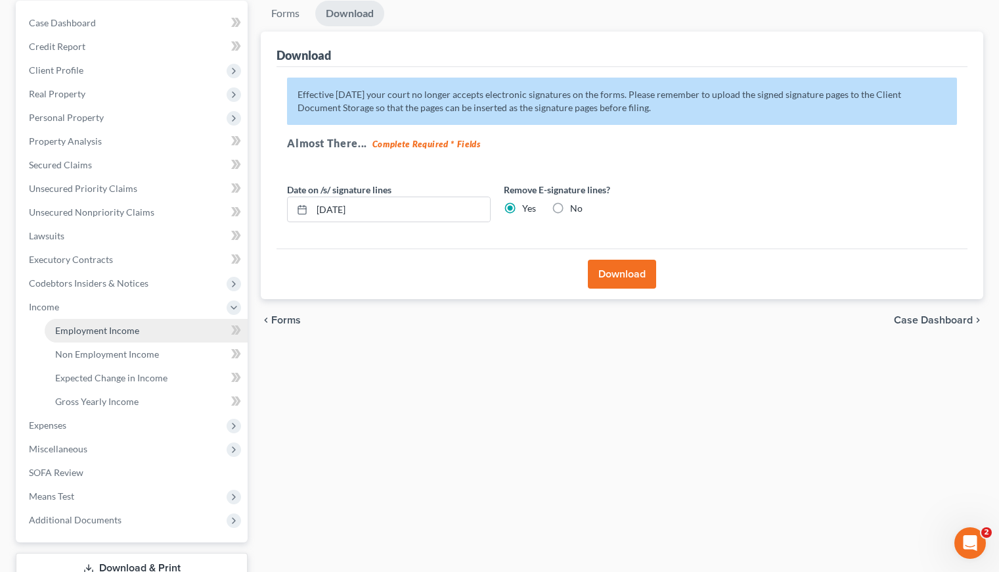
click at [87, 328] on span "Employment Income" at bounding box center [97, 330] width 84 height 11
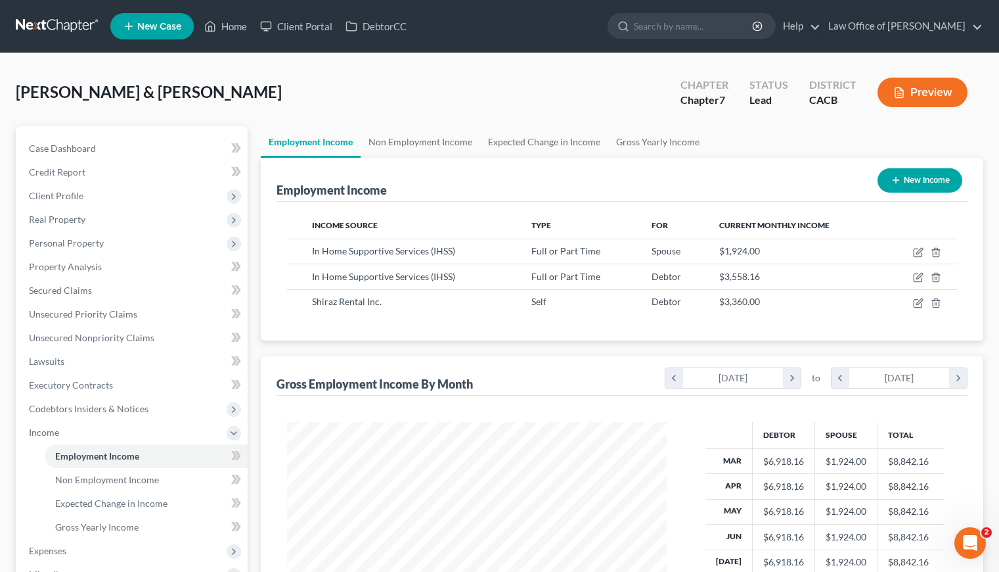
click at [74, 28] on link at bounding box center [58, 26] width 84 height 24
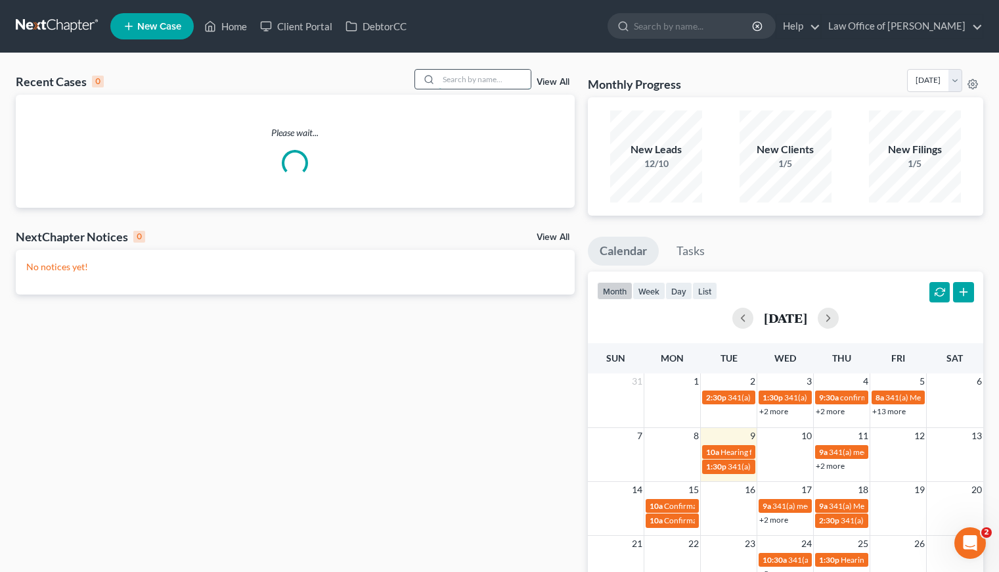
click at [485, 79] on input "search" at bounding box center [485, 79] width 92 height 19
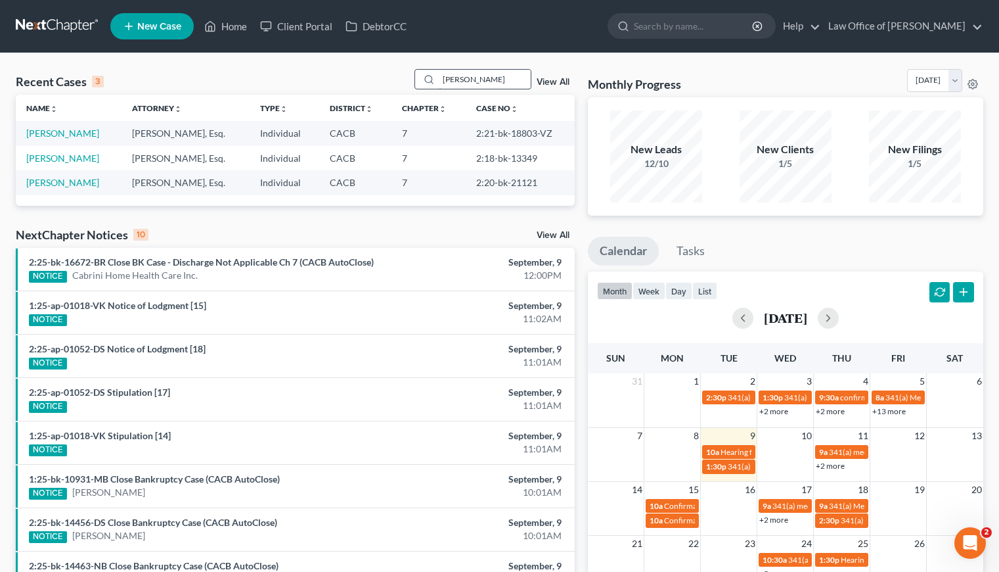
drag, startPoint x: 478, startPoint y: 81, endPoint x: 433, endPoint y: 77, distance: 45.6
click at [433, 77] on div "[PERSON_NAME]" at bounding box center [473, 79] width 117 height 20
type input "[PERSON_NAME]"
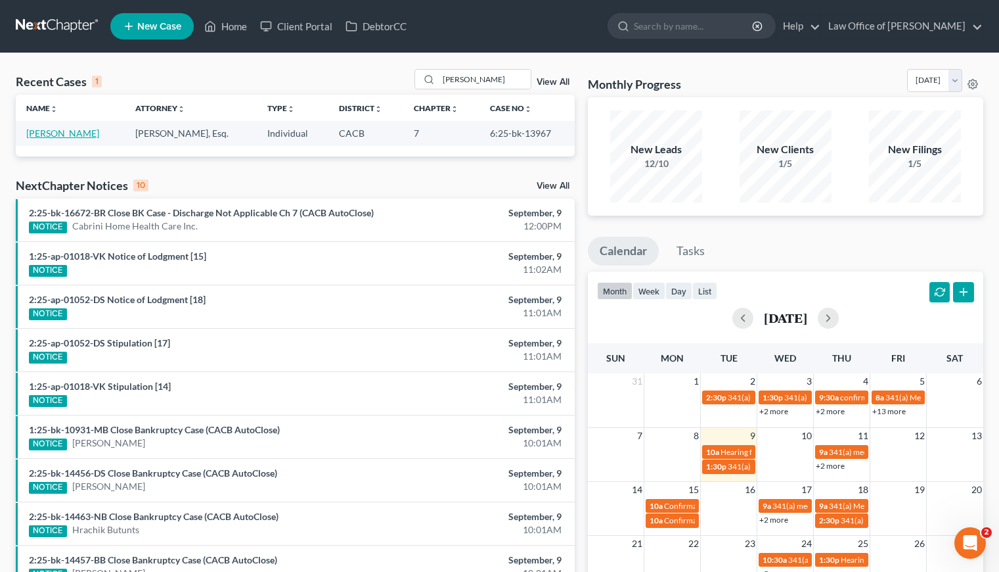
click at [41, 133] on link "[PERSON_NAME]" at bounding box center [62, 132] width 73 height 11
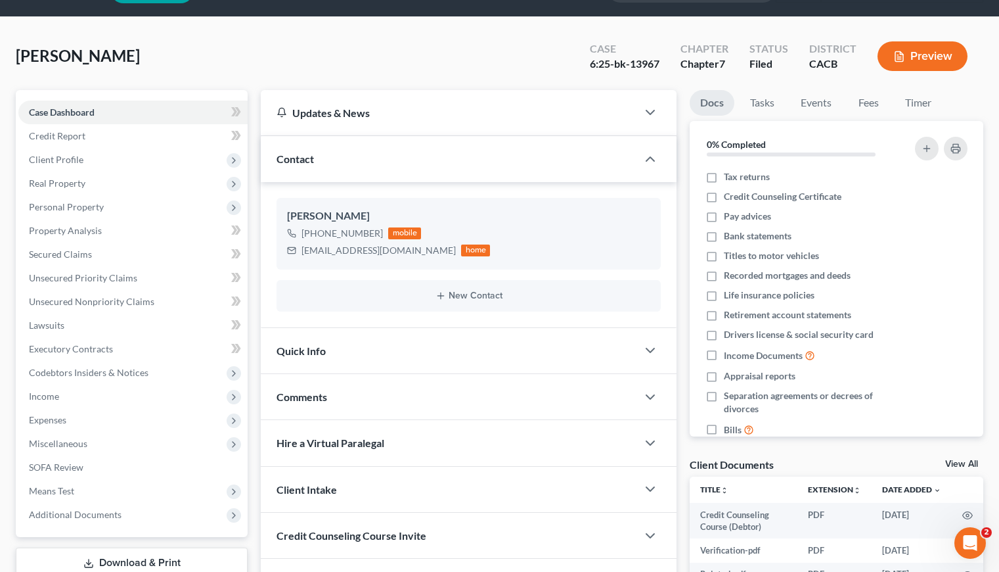
scroll to position [156, 0]
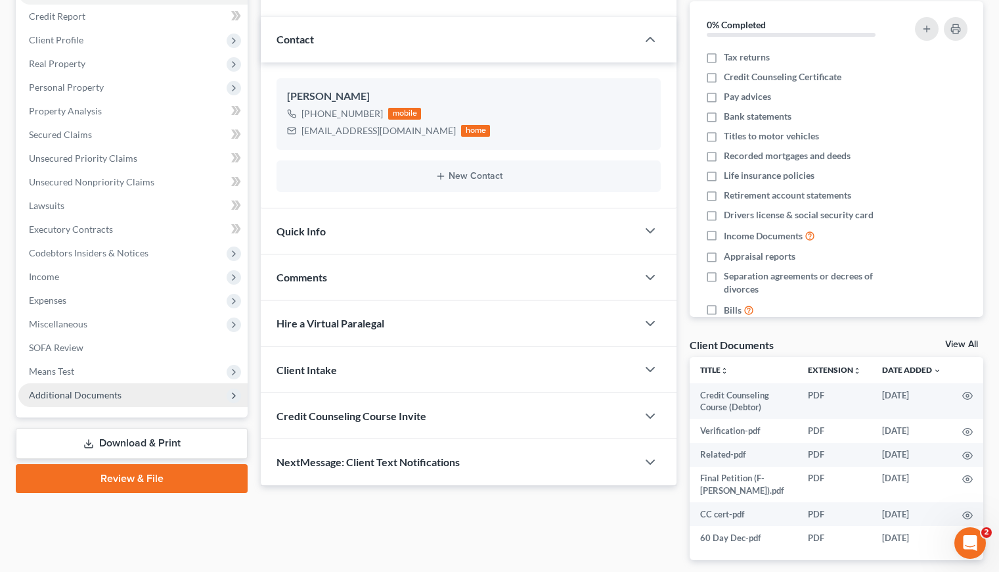
click at [96, 396] on span "Additional Documents" at bounding box center [75, 394] width 93 height 11
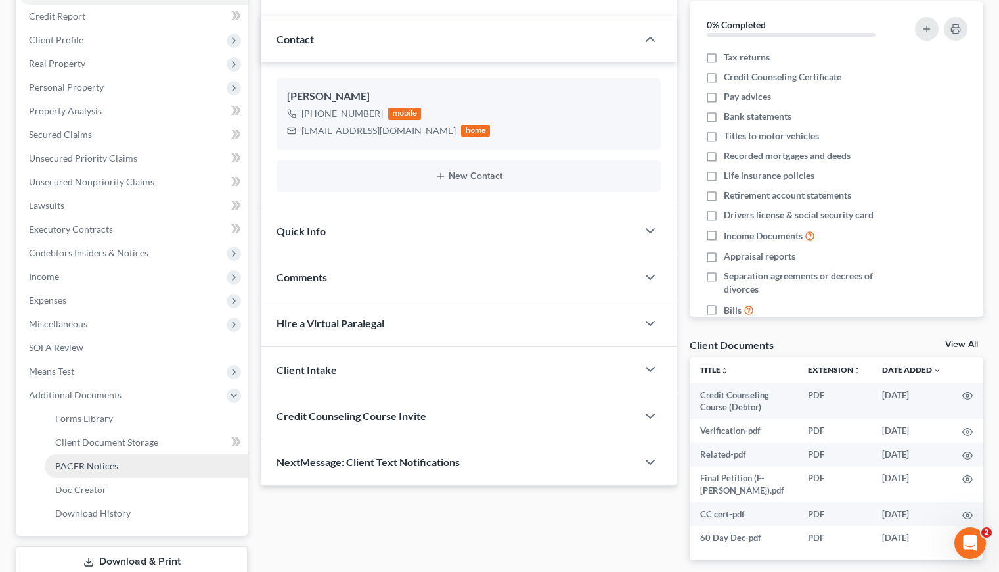
click at [108, 463] on span "PACER Notices" at bounding box center [86, 465] width 63 height 11
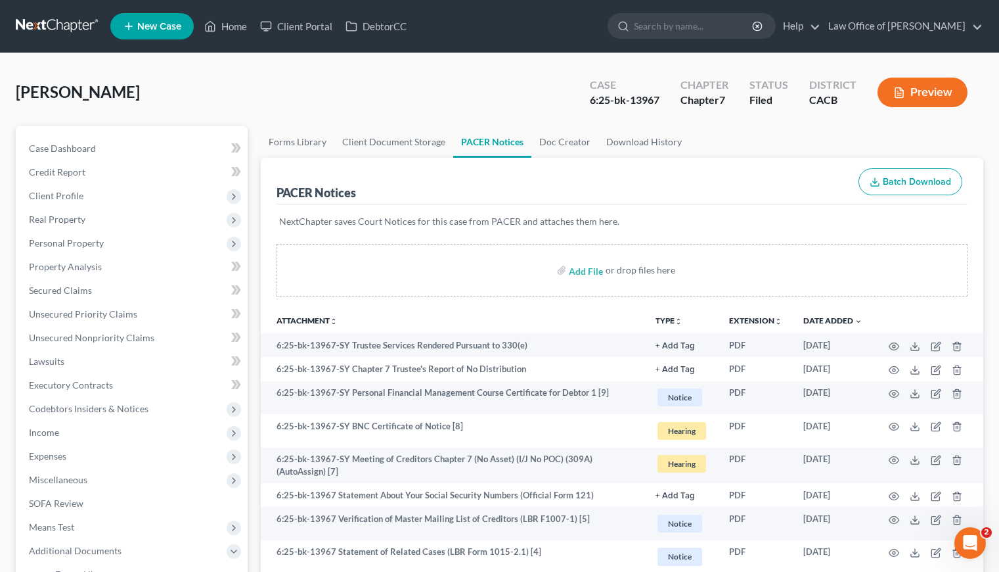
click at [70, 20] on link at bounding box center [58, 26] width 84 height 24
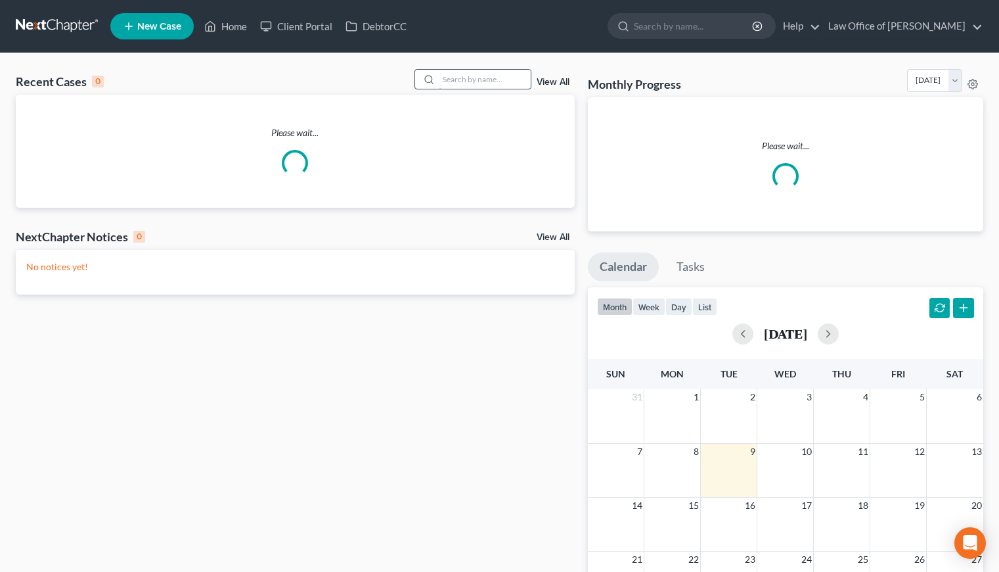
click at [512, 80] on input "search" at bounding box center [485, 79] width 92 height 19
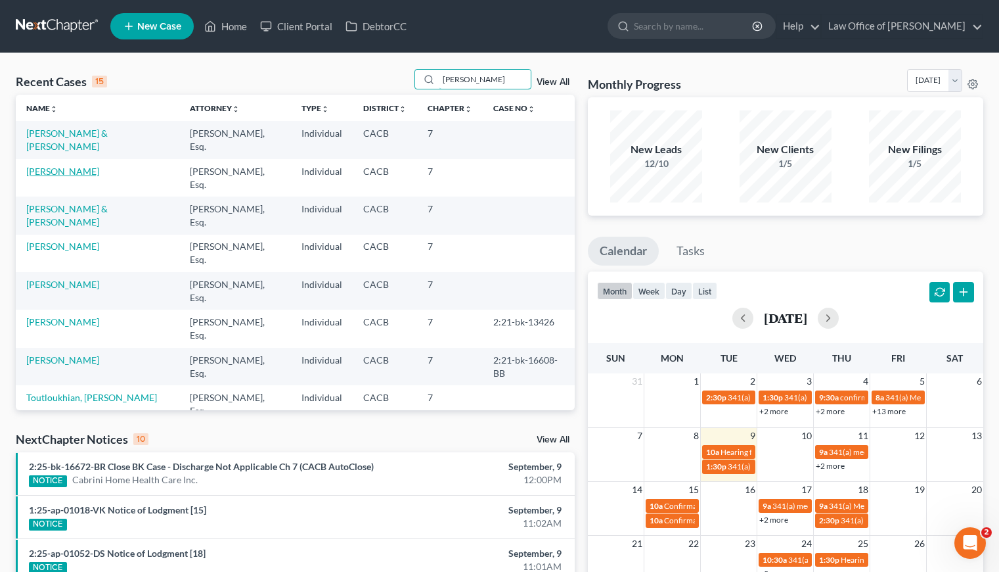
type input "[PERSON_NAME]"
click at [61, 171] on link "[PERSON_NAME]" at bounding box center [62, 171] width 73 height 11
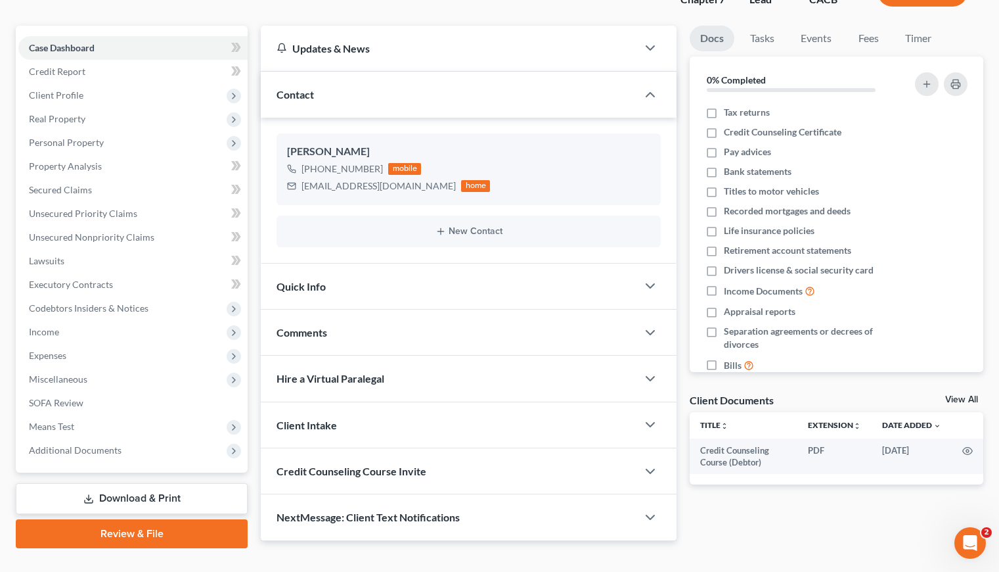
scroll to position [125, 0]
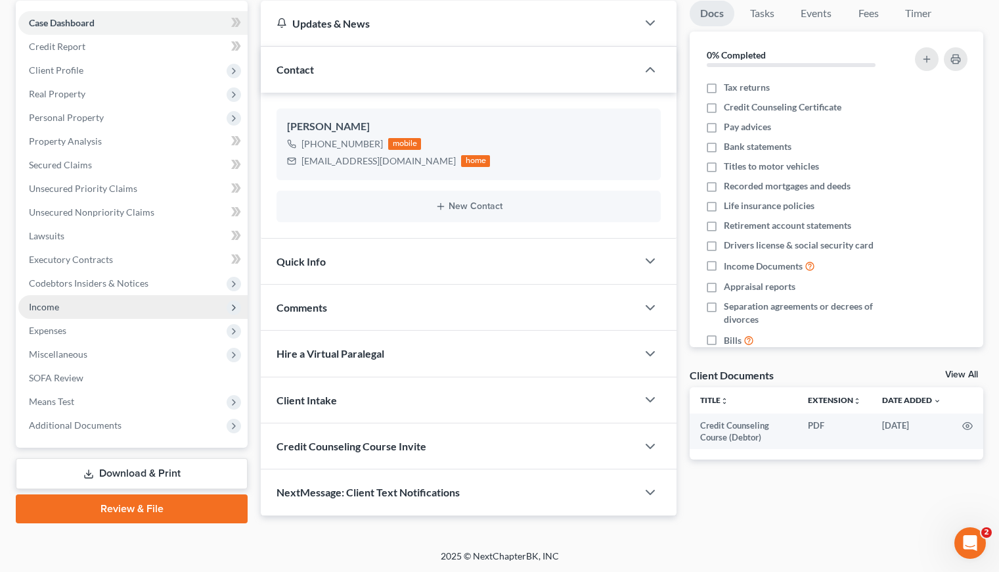
click at [49, 310] on span "Income" at bounding box center [44, 306] width 30 height 11
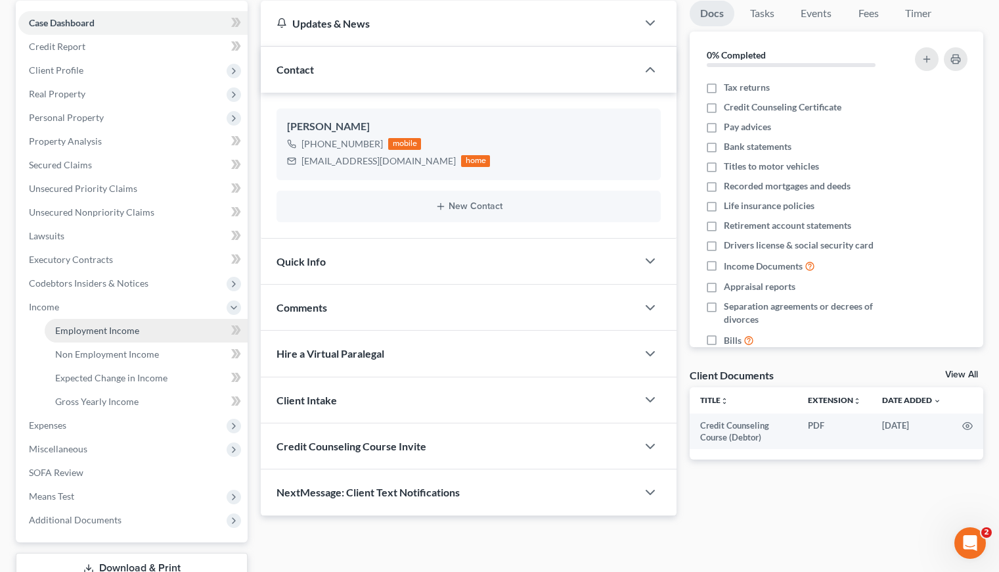
click at [95, 329] on span "Employment Income" at bounding box center [97, 330] width 84 height 11
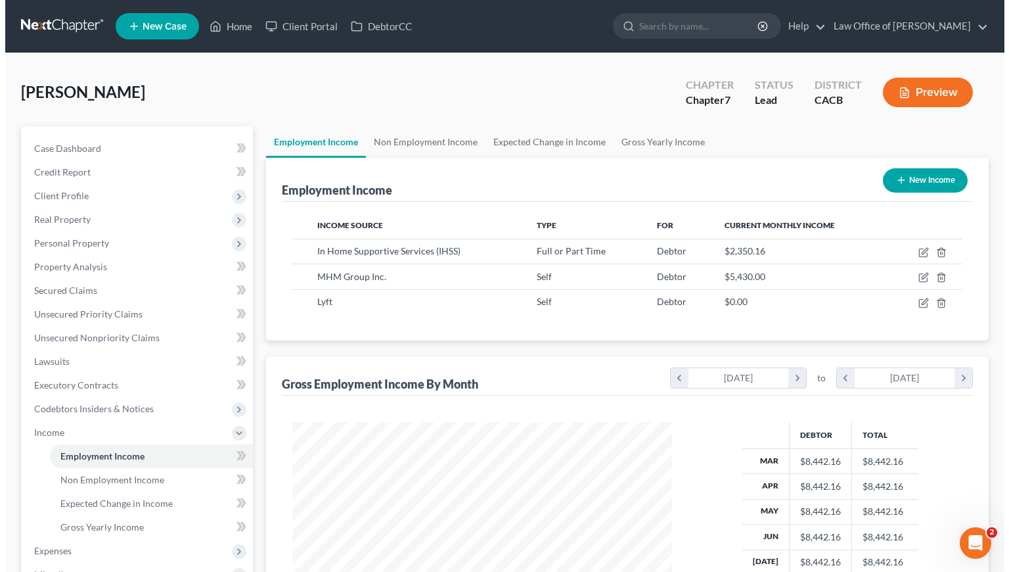
scroll to position [235, 406]
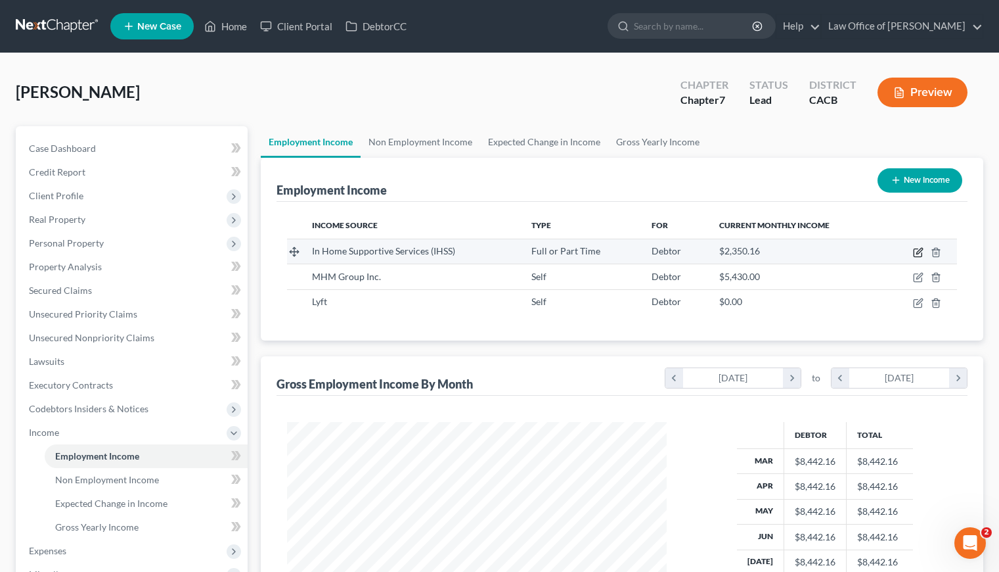
click at [918, 252] on icon "button" at bounding box center [918, 252] width 11 height 11
select select "0"
select select "4"
select select "0"
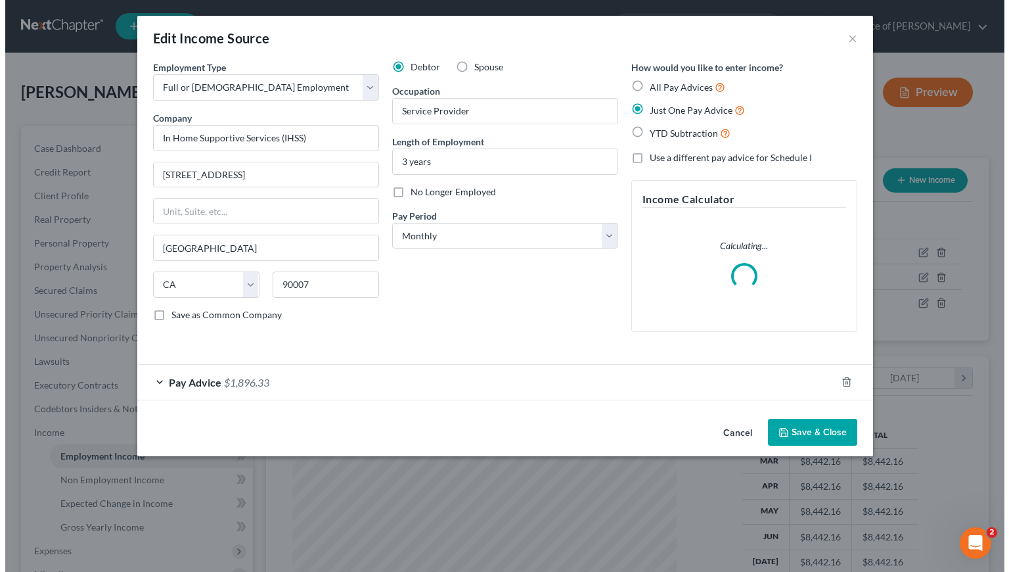
scroll to position [235, 410]
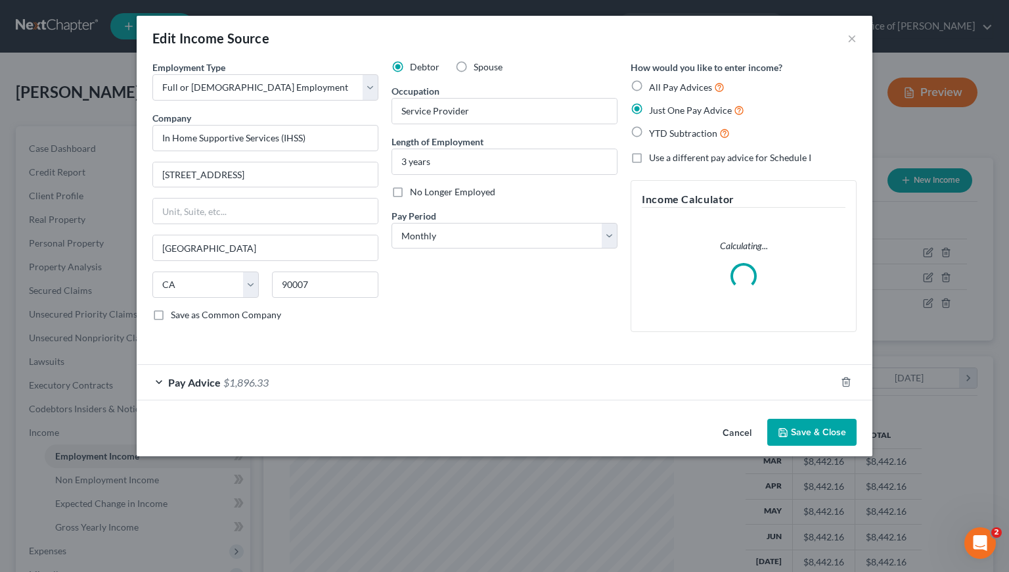
click at [337, 386] on div "Pay Advice $1,896.33" at bounding box center [486, 382] width 699 height 35
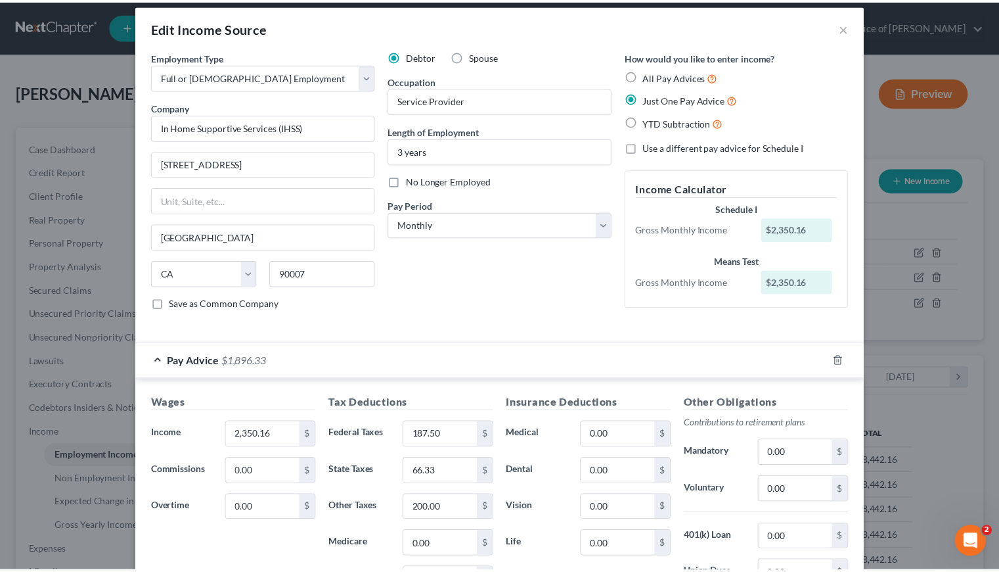
scroll to position [0, 0]
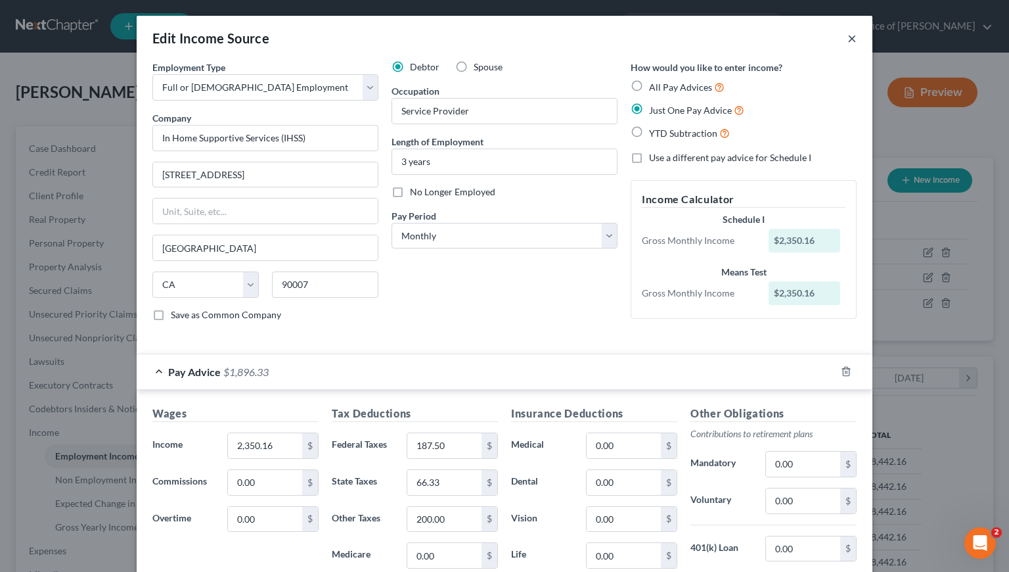
click at [848, 37] on button "×" at bounding box center [852, 38] width 9 height 16
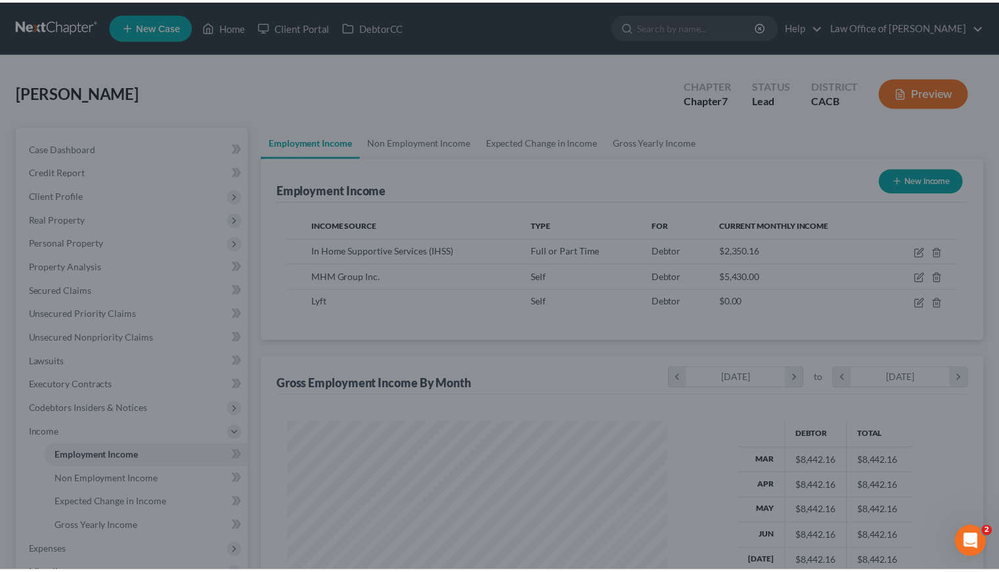
scroll to position [656755, 656585]
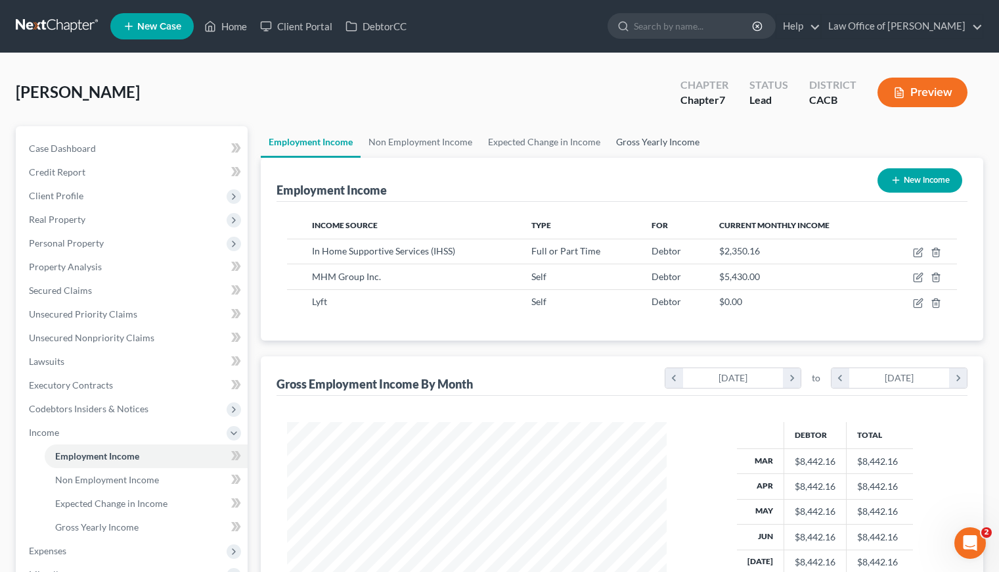
click at [681, 142] on link "Gross Yearly Income" at bounding box center [657, 142] width 99 height 32
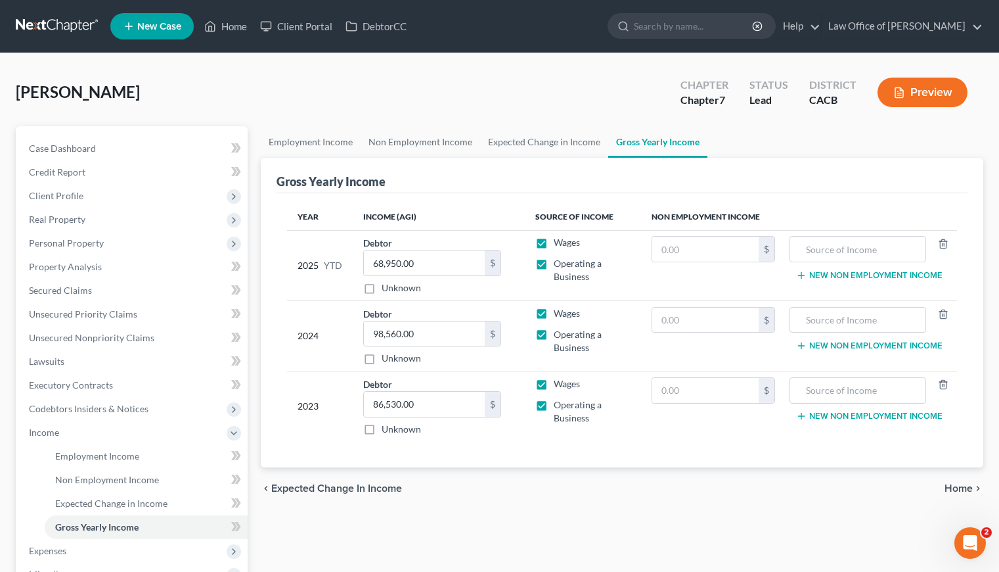
click at [393, 97] on div "[PERSON_NAME] Upgraded Chapter Chapter 7 Status Lead District CACB Preview" at bounding box center [500, 97] width 968 height 57
click at [73, 143] on span "Case Dashboard" at bounding box center [62, 148] width 67 height 11
